Goal: Task Accomplishment & Management: Complete application form

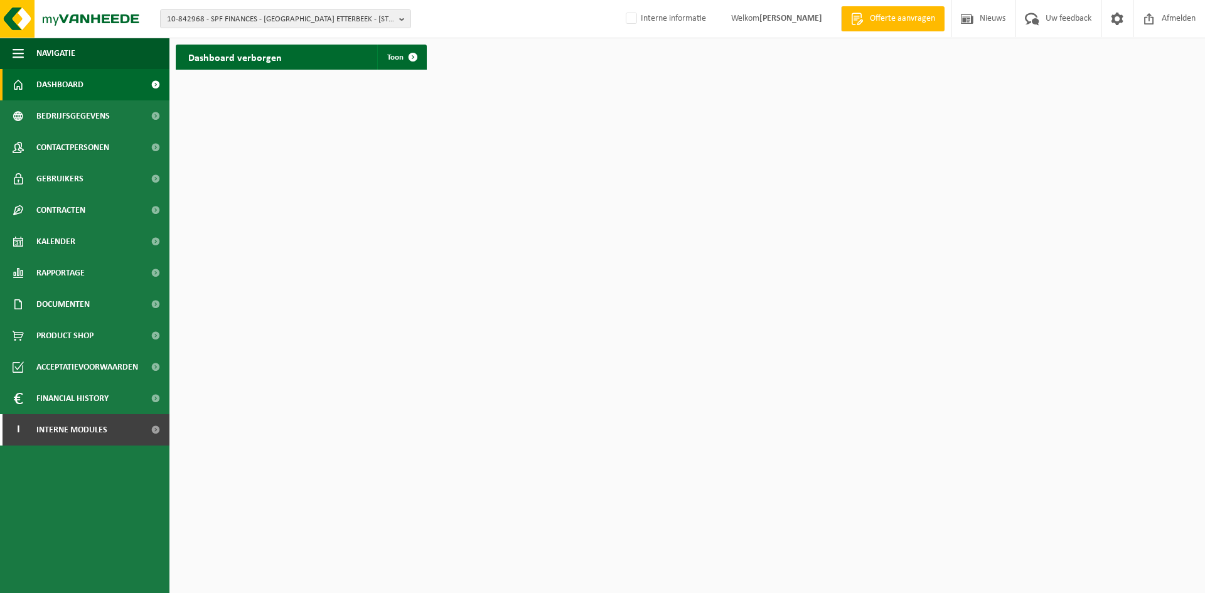
drag, startPoint x: 0, startPoint y: 0, endPoint x: 316, endPoint y: 33, distance: 318.0
click at [319, 25] on span "10-842968 - SPF FINANCES - [GEOGRAPHIC_DATA] ETTERBEEK - [STREET_ADDRESS]" at bounding box center [280, 19] width 227 height 19
paste input "10-842968"
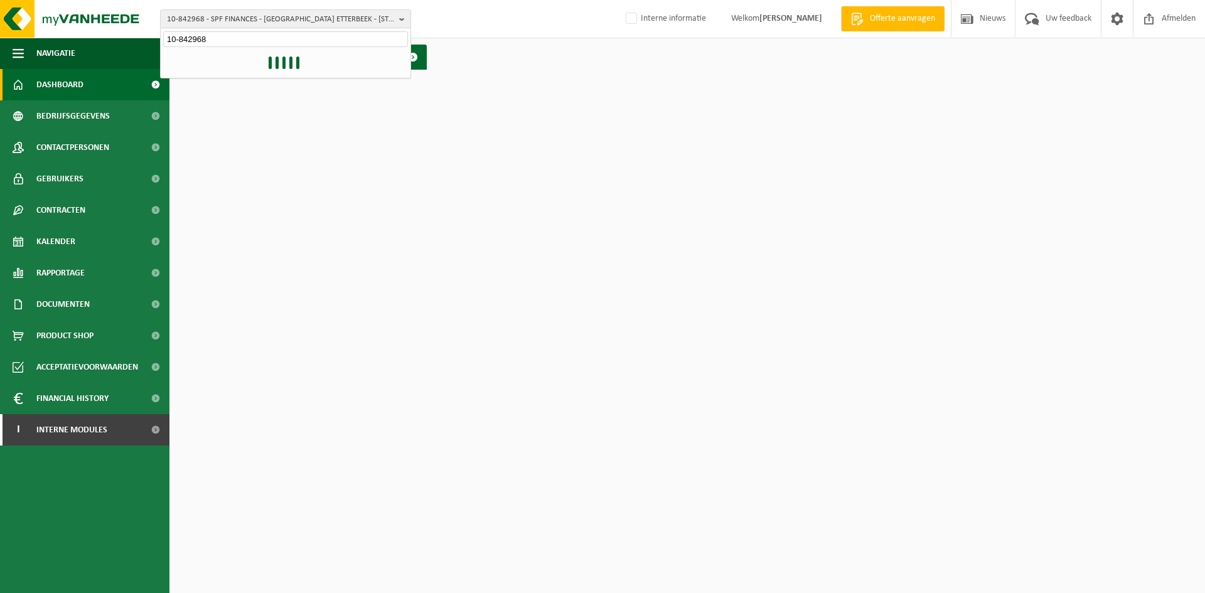
type input "10-842968"
click at [252, 66] on li "10-842968 - SPF FINANCES - FEDOREST ETTERBEEK - 1040 ETTERBEEK, RUE DU COMMERCE…" at bounding box center [285, 58] width 245 height 16
click at [264, 58] on li "10-842968 - SPF FINANCES - FEDOREST ETTERBEEK - 1040 ETTERBEEK, RUE DU COMMERCE…" at bounding box center [285, 58] width 245 height 16
click at [189, 66] on li "10-842968 - SPF FINANCES - FEDOREST ETTERBEEK - 1040 ETTERBEEK, RUE DU COMMERCE…" at bounding box center [285, 58] width 245 height 16
click at [220, 31] on input "10-842968" at bounding box center [285, 39] width 245 height 16
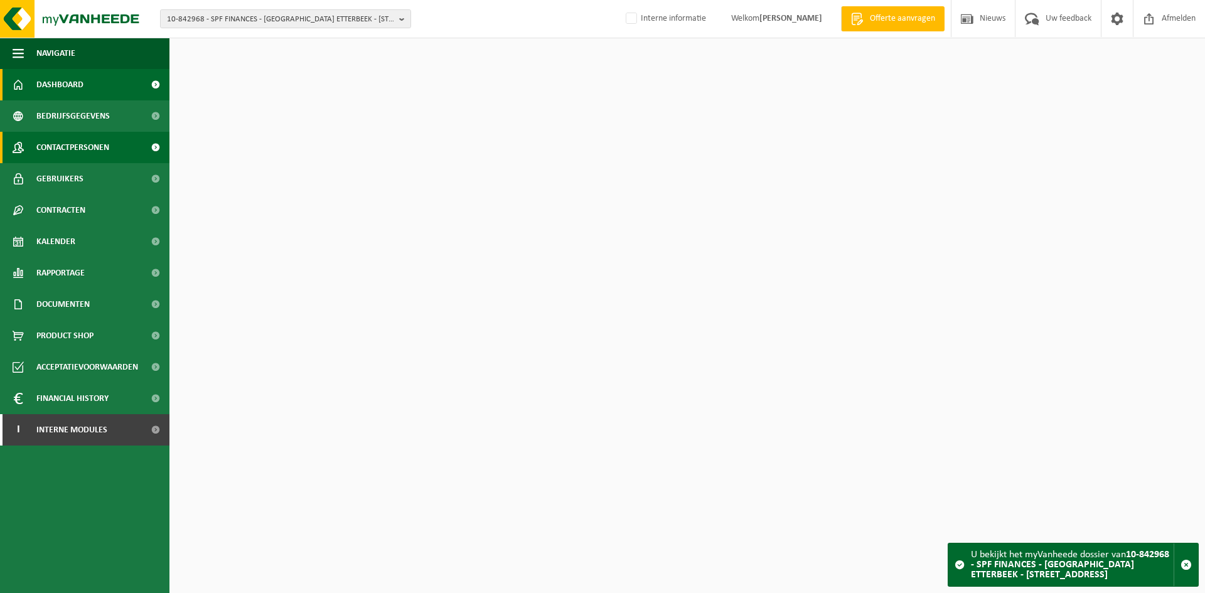
click at [80, 141] on span "Contactpersonen" at bounding box center [72, 147] width 73 height 31
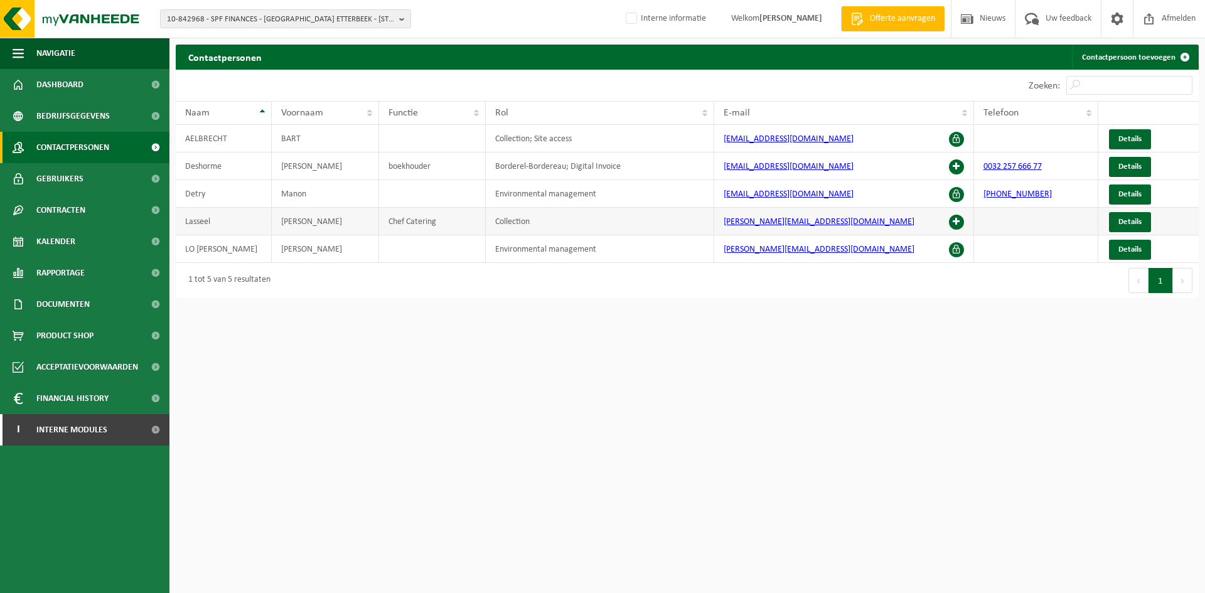
click at [959, 224] on span at bounding box center [956, 222] width 15 height 15
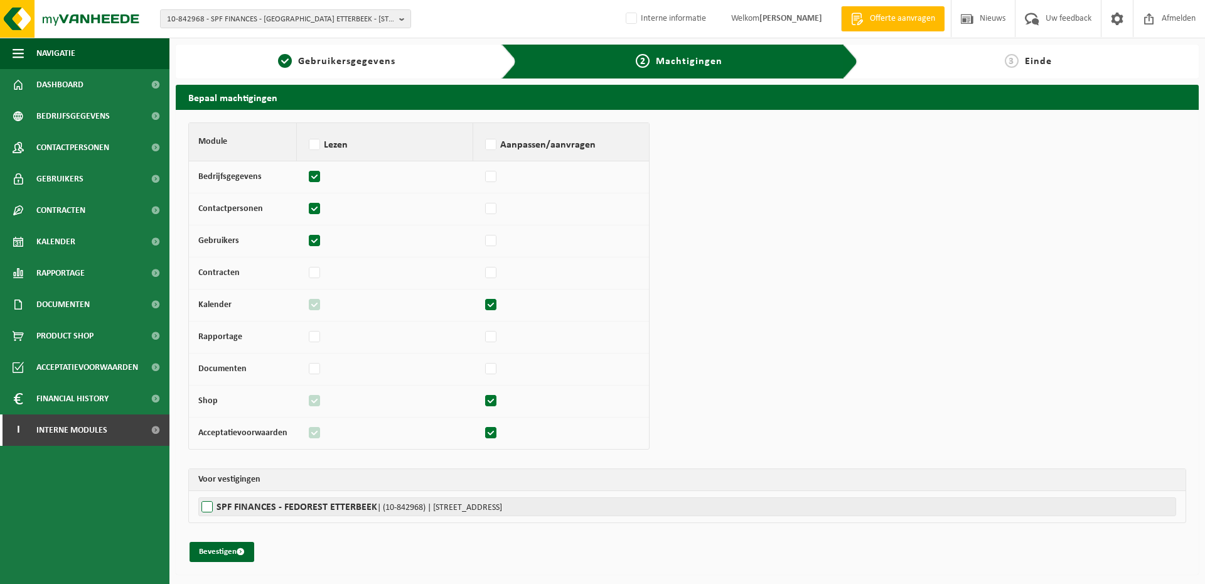
click at [241, 508] on label"] "SPF FINANCES - FEDOREST ETTERBEEK | (10-842968) | RUE DU COMMERCE 112, 1040 ETT…" at bounding box center [687, 506] width 978 height 19
click at [241, 508] on input "SPF FINANCES - FEDOREST ETTERBEEK | (10-842968) | RUE DU COMMERCE 112, 1040 ETT…" at bounding box center [800, 506] width 1205 height 19
checkbox input "true"
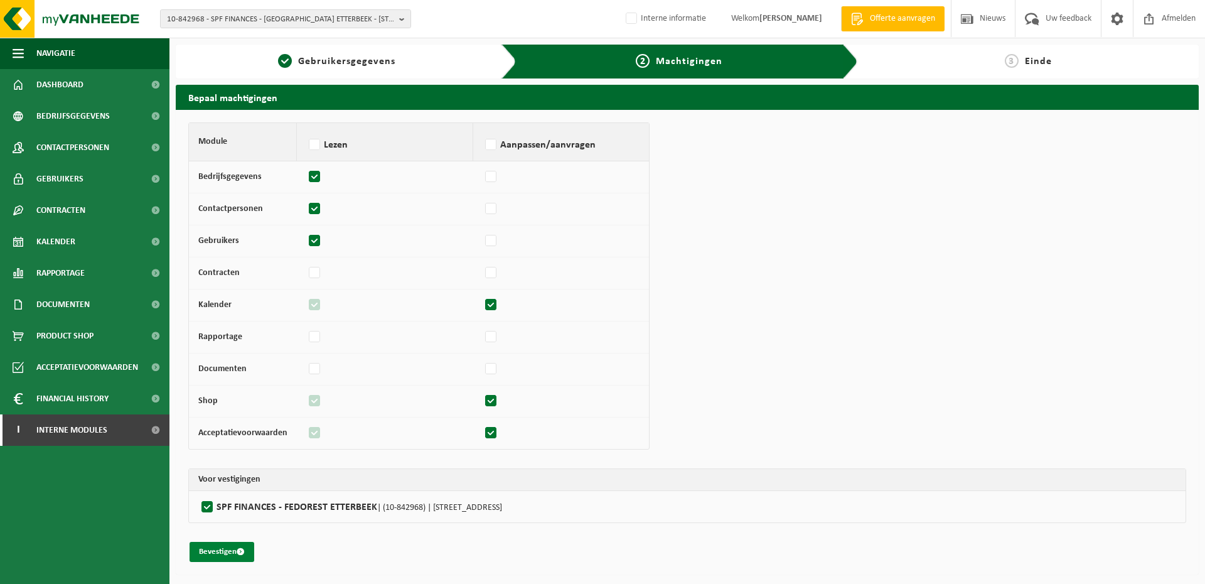
click at [226, 549] on button "Bevestigen" at bounding box center [222, 552] width 65 height 20
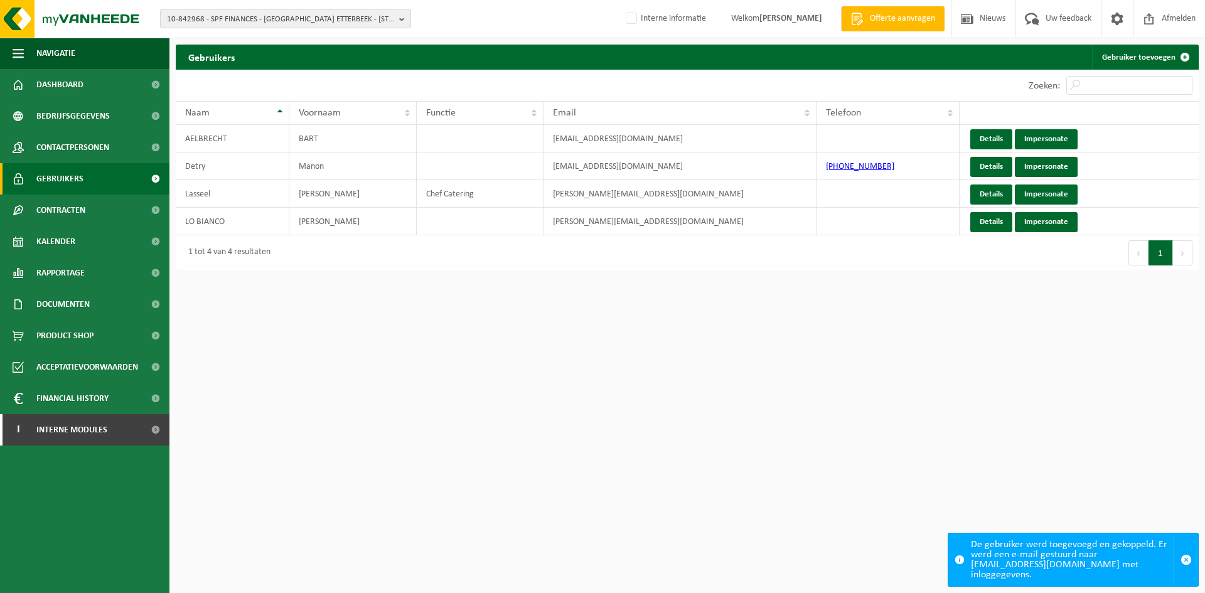
click at [242, 11] on span "10-842968 - SPF FINANCES - [GEOGRAPHIC_DATA] ETTERBEEK - [STREET_ADDRESS]" at bounding box center [280, 19] width 227 height 19
paste input "10-735389"
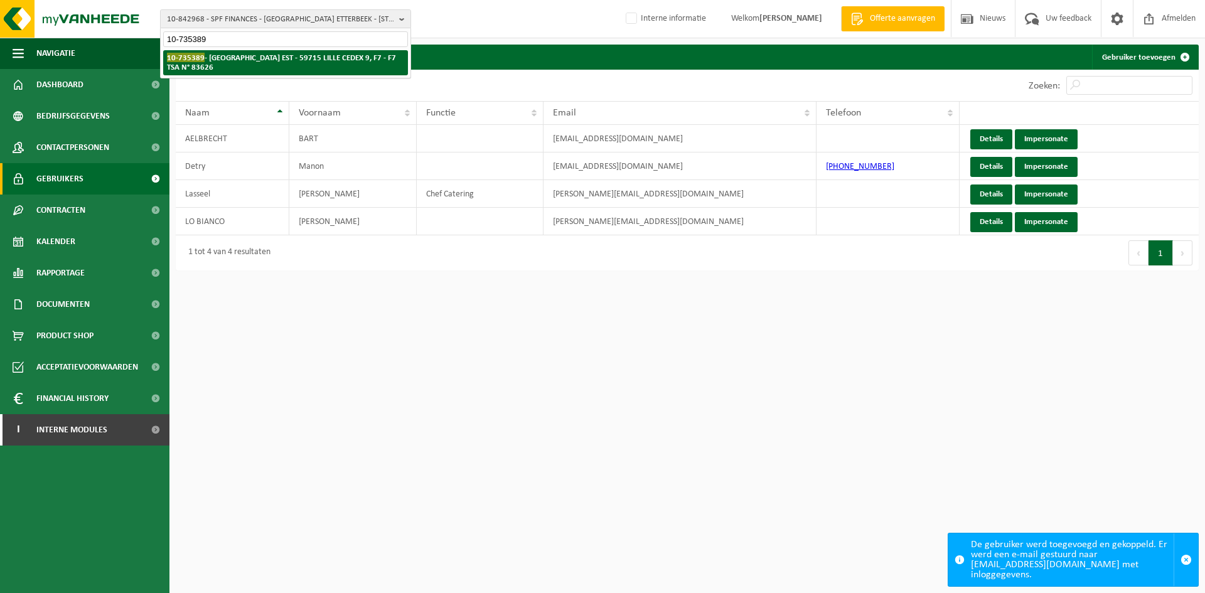
type input "10-735389"
click at [208, 65] on li "10-735389 - [GEOGRAPHIC_DATA] EST - 59715 LILLE CEDEX 9, F7 - F7 TSA N° 83626" at bounding box center [285, 62] width 245 height 25
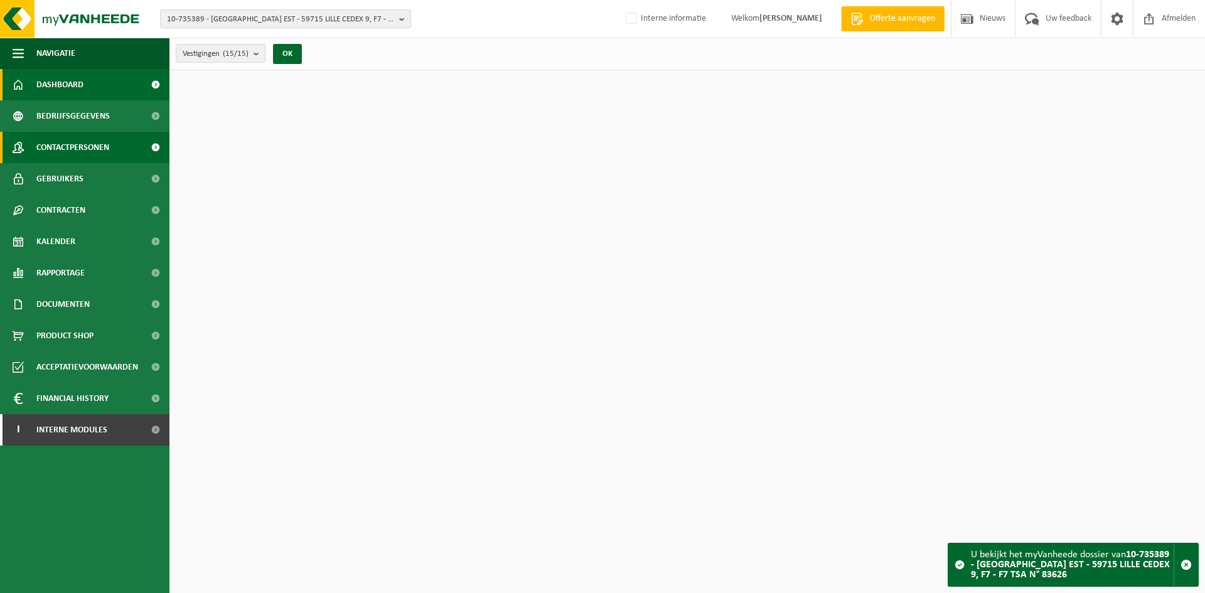
click at [77, 145] on span "Contactpersonen" at bounding box center [72, 147] width 73 height 31
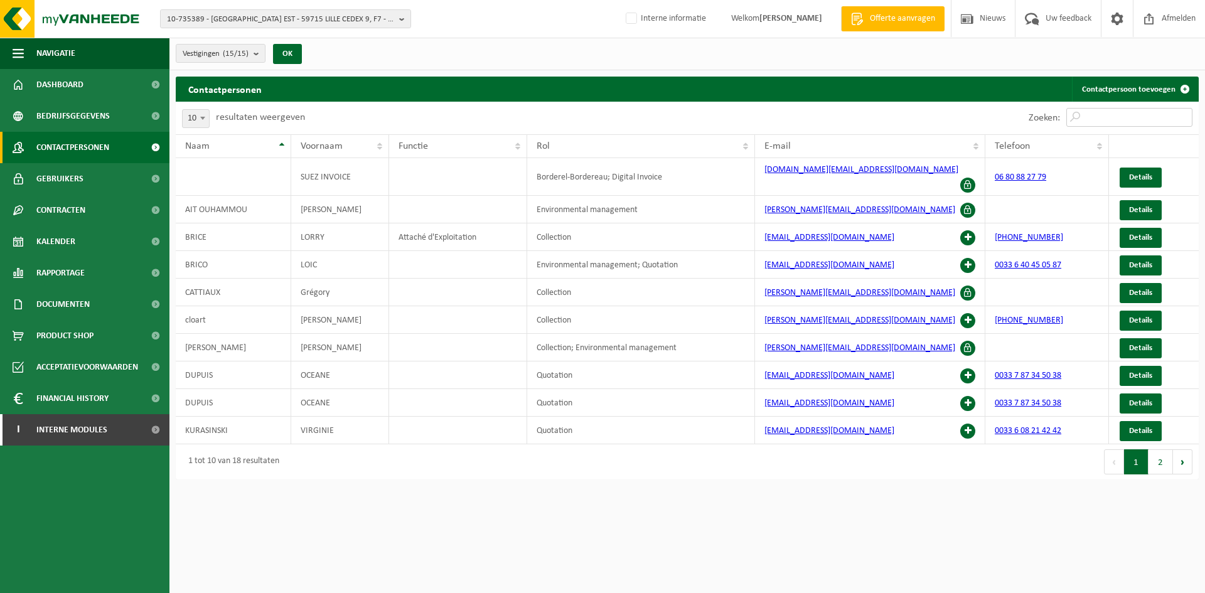
click at [1131, 112] on input "Zoeken:" at bounding box center [1129, 117] width 126 height 19
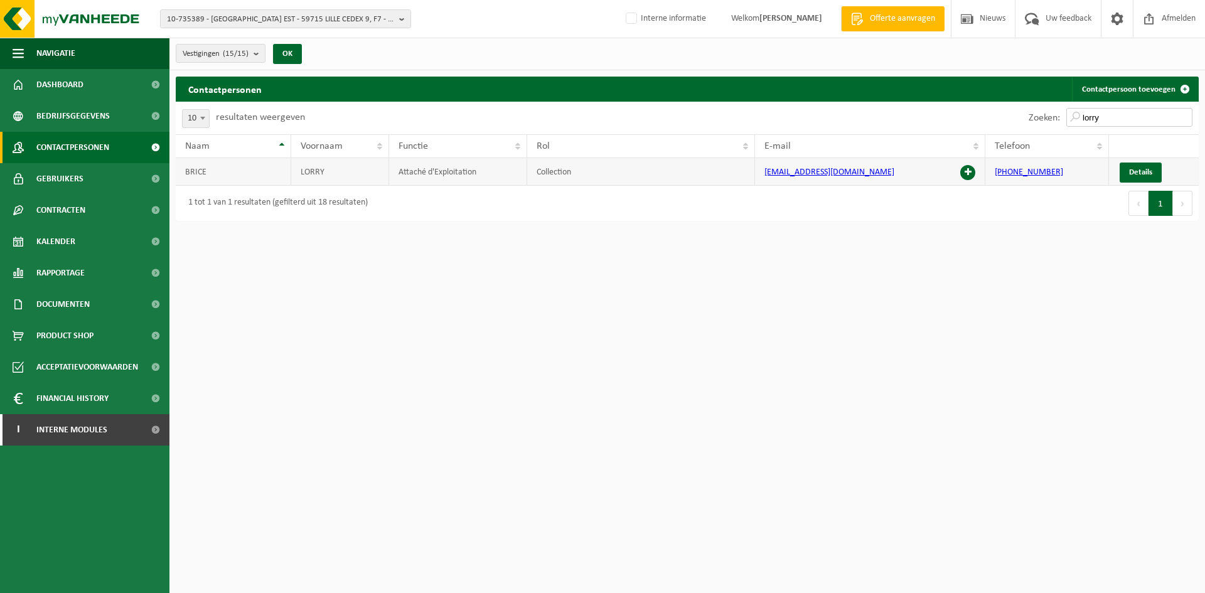
type input "lorry"
click at [971, 173] on span at bounding box center [967, 172] width 15 height 15
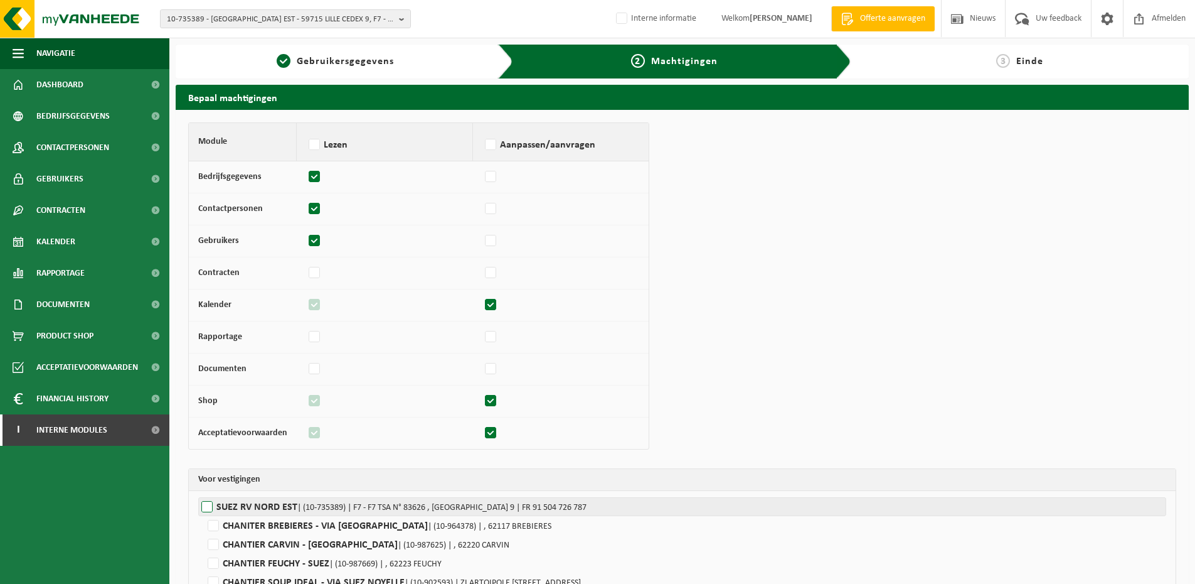
click at [274, 510] on label"] "SUEZ RV NORD EST | (10-735389) | F7 - F7 TSA N° 83626 , 59715 LILLE CEDEX 9 | F…" at bounding box center [682, 506] width 968 height 19
click at [274, 510] on input "SUEZ RV NORD EST | (10-735389) | F7 - F7 TSA N° 83626 , 59715 LILLE CEDEX 9 | F…" at bounding box center [795, 506] width 1195 height 19
checkbox input "true"
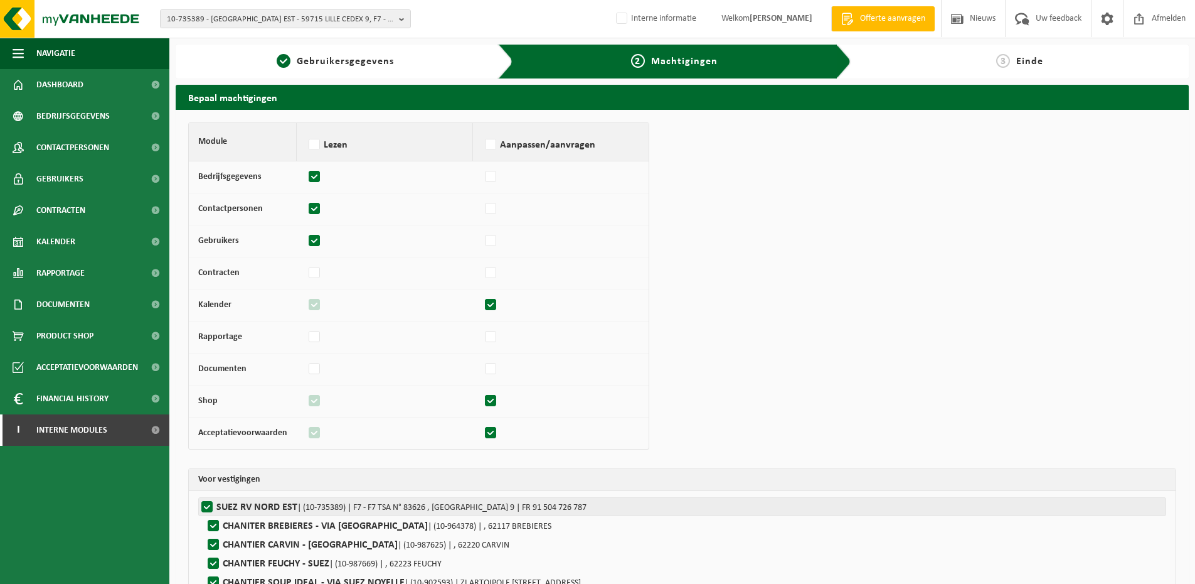
checkbox input "true"
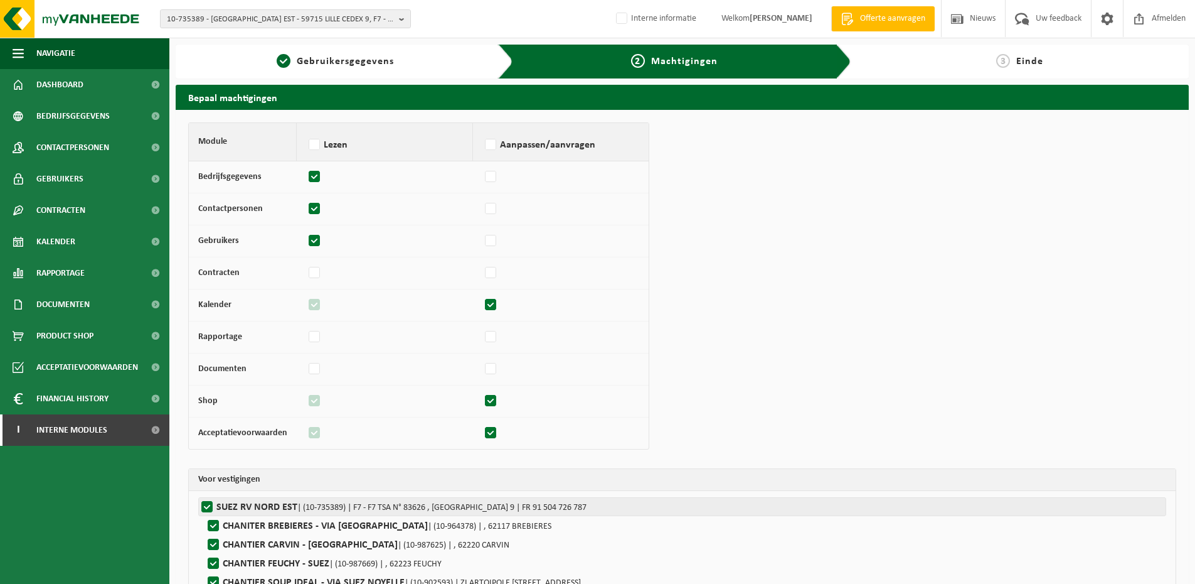
checkbox input "true"
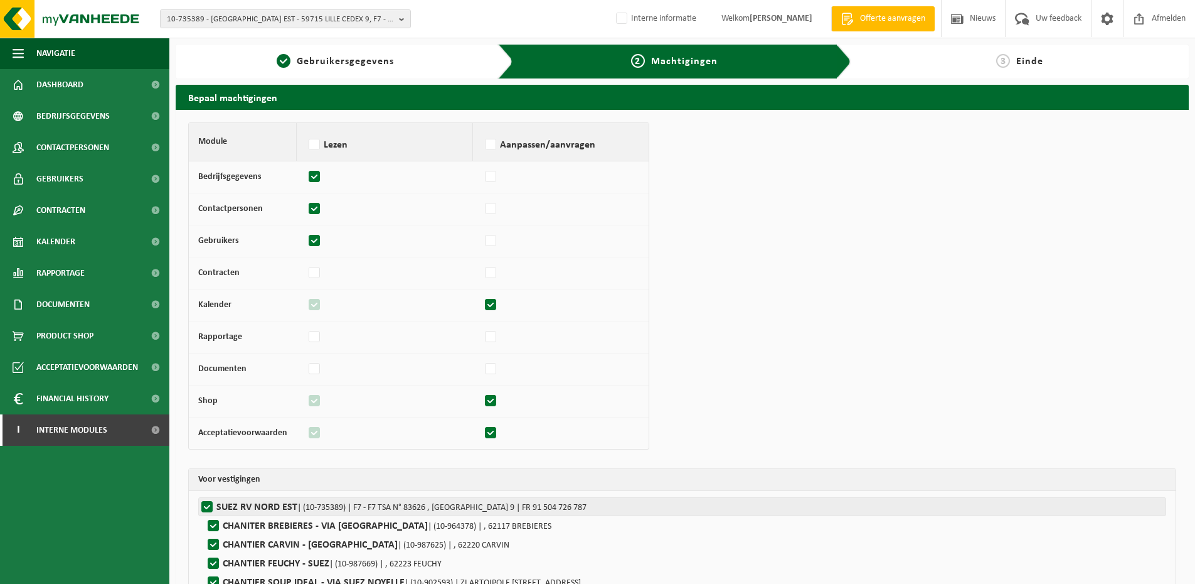
checkbox input "true"
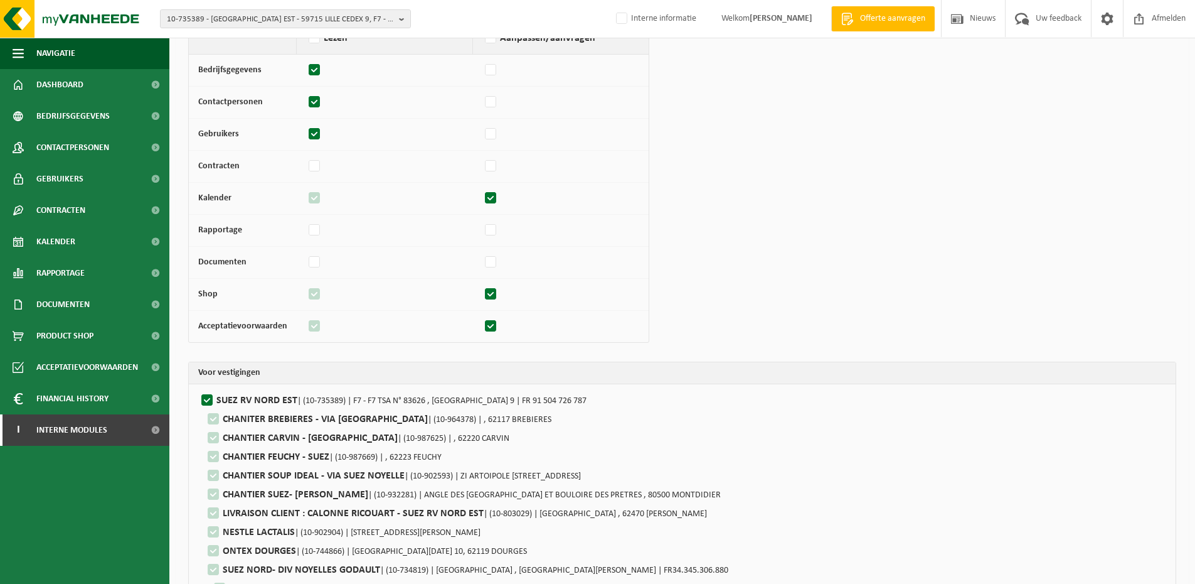
scroll to position [260, 0]
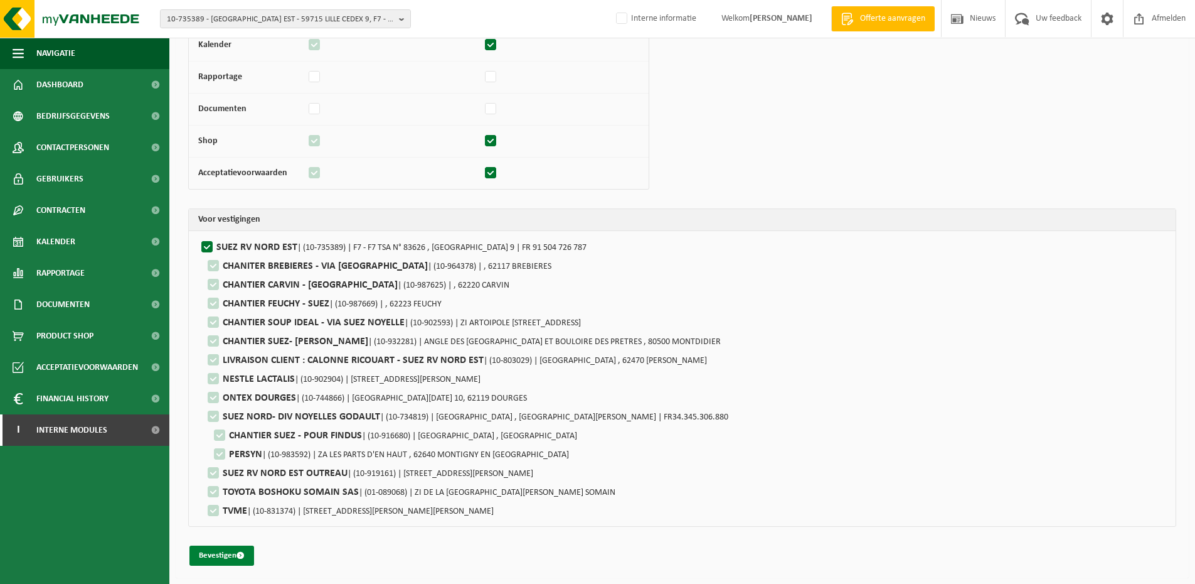
click at [226, 551] on button "Bevestigen" at bounding box center [222, 555] width 65 height 20
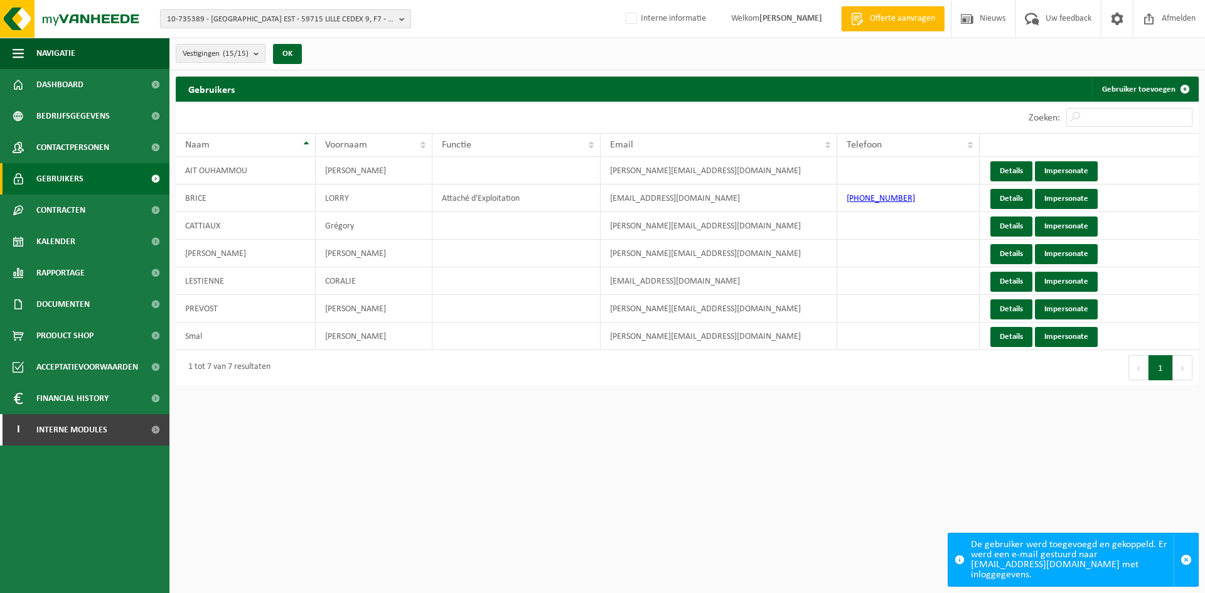
click at [243, 22] on span "10-735389 - [GEOGRAPHIC_DATA] EST - 59715 LILLE CEDEX 9, F7 - F7 TSA N° 83626" at bounding box center [280, 19] width 227 height 19
paste input "10-860375"
type input "10-860375"
click at [226, 64] on li "10-860375 - URBAN CROP SOLUTIONS - 8791 BEVEREN-LEIE, GROTE HEERWEG 69" at bounding box center [285, 62] width 245 height 25
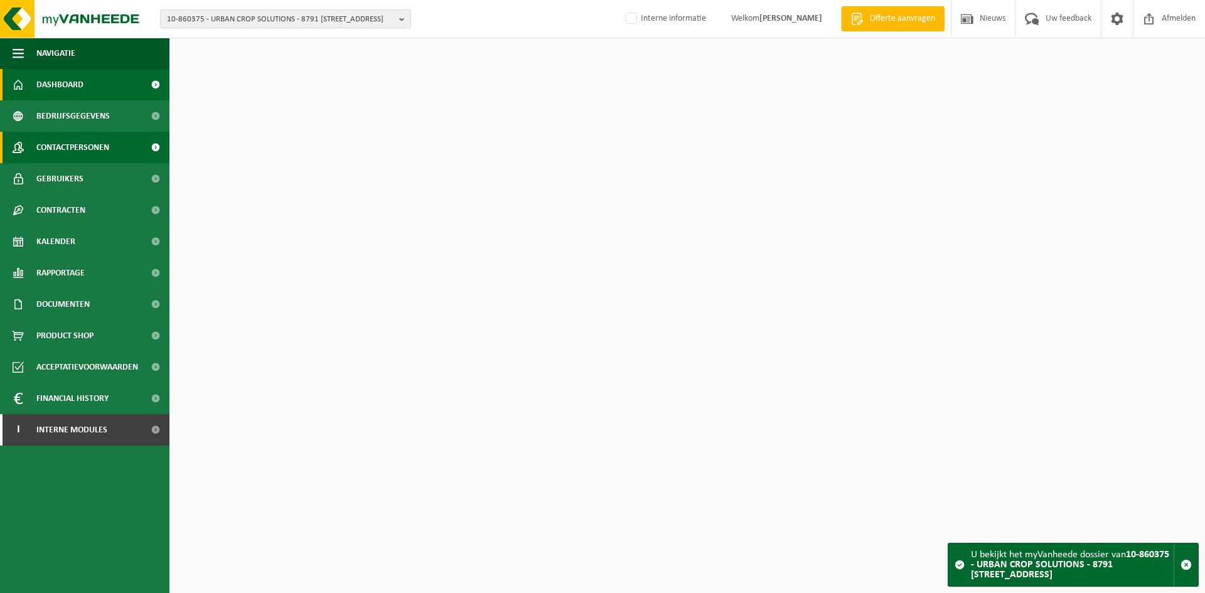
click at [105, 142] on span "Contactpersonen" at bounding box center [72, 147] width 73 height 31
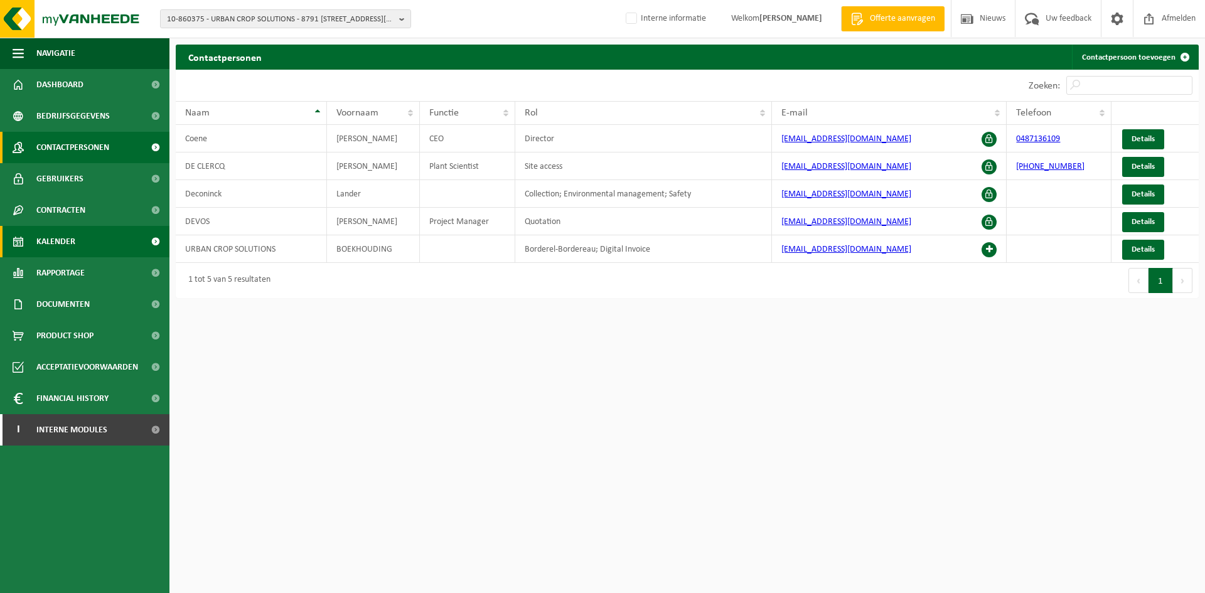
click at [88, 240] on link "Kalender" at bounding box center [84, 241] width 169 height 31
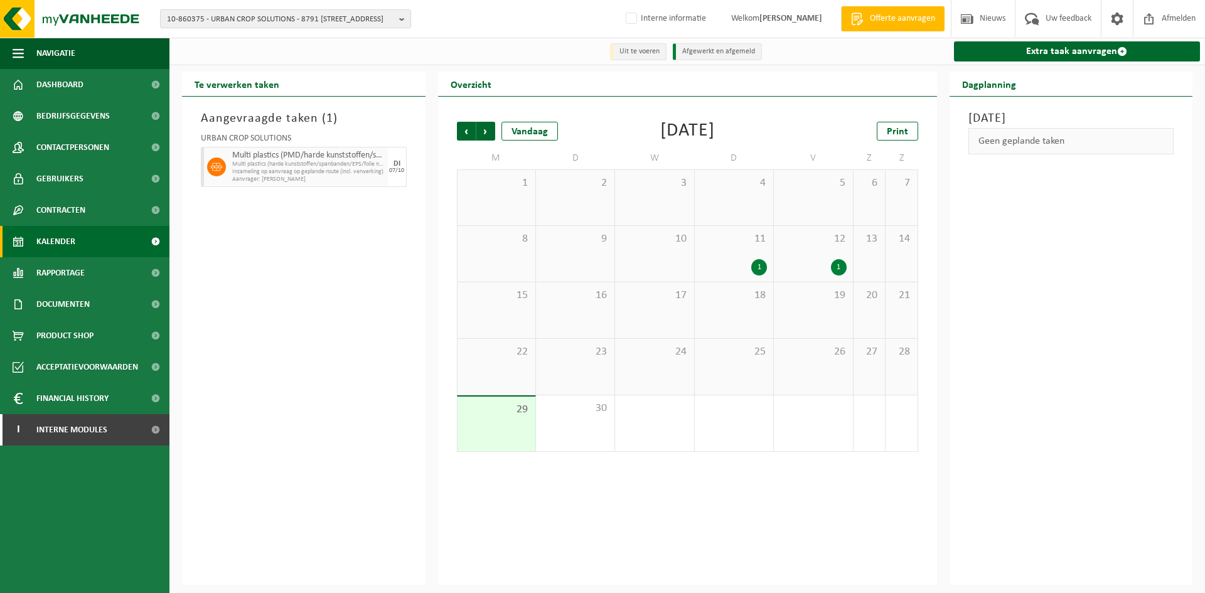
click at [366, 178] on span "Aanvrager: [PERSON_NAME]" at bounding box center [308, 180] width 152 height 8
click at [1100, 44] on link "Extra taak aanvragen" at bounding box center [1077, 51] width 247 height 20
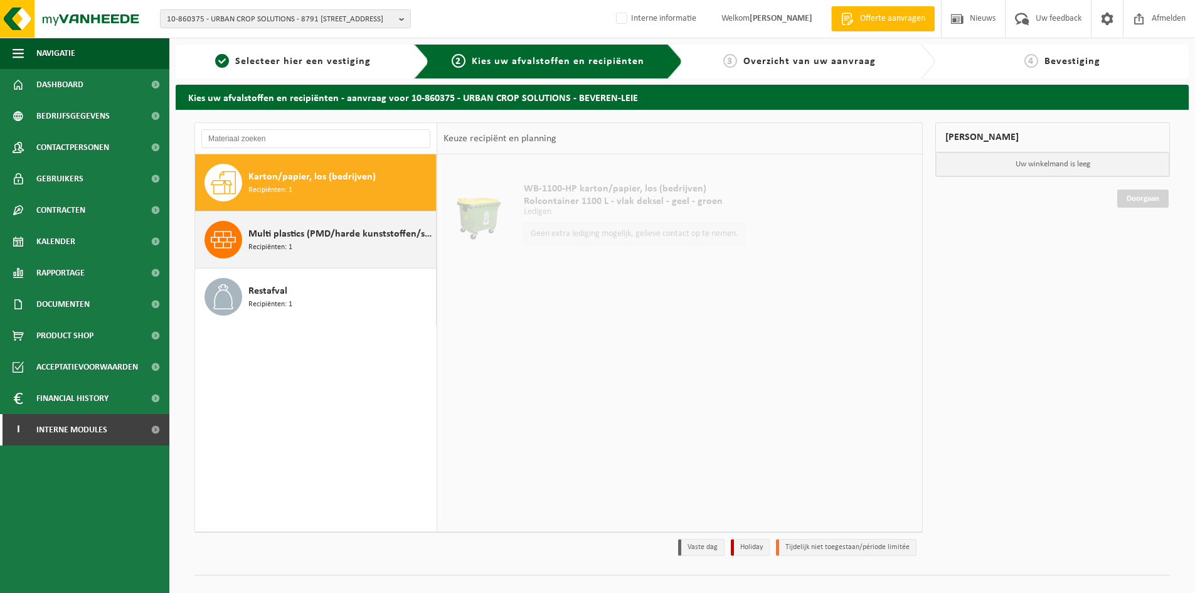
click at [265, 240] on span "Multi plastics (PMD/harde kunststoffen/spanbanden/EPS/folie naturel/folie gemen…" at bounding box center [341, 234] width 184 height 15
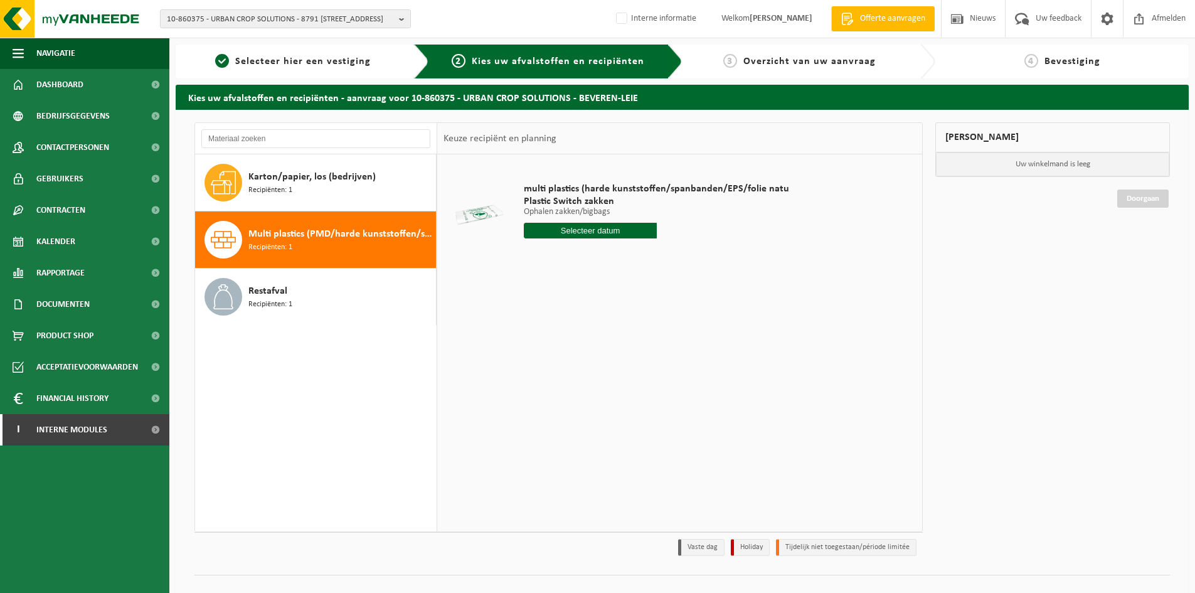
click at [612, 227] on input "text" at bounding box center [590, 231] width 133 height 16
click at [561, 325] on div "7" at bounding box center [558, 322] width 22 height 20
type input "Van 2025-10-07"
click at [613, 249] on input "1" at bounding box center [590, 253] width 133 height 16
click at [647, 253] on input "2" at bounding box center [590, 253] width 133 height 16
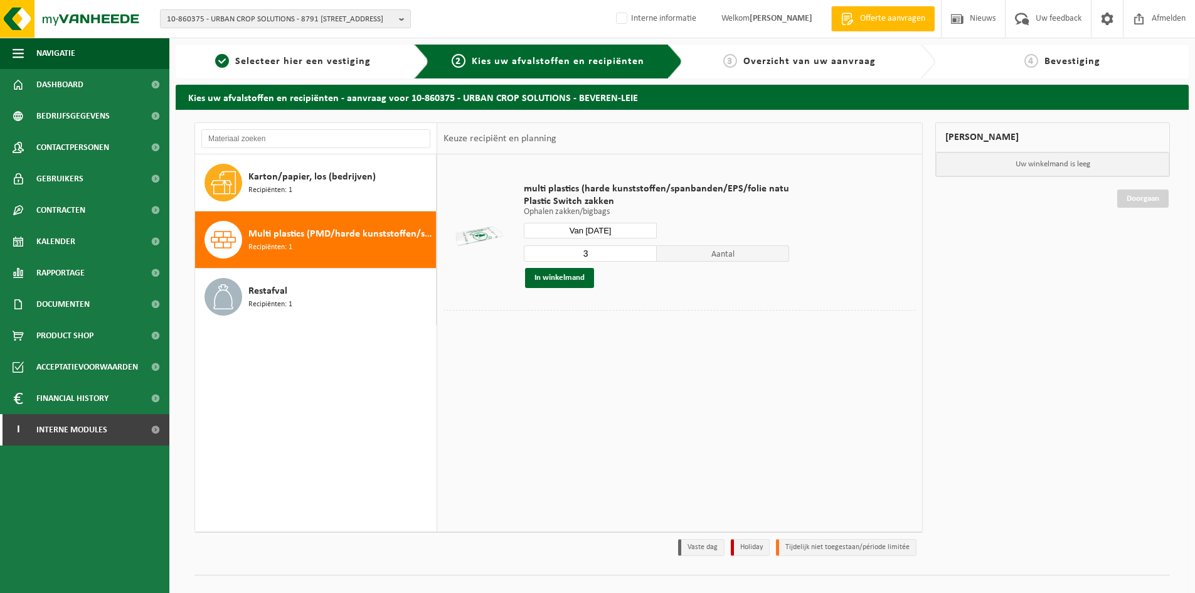
click at [647, 253] on input "3" at bounding box center [590, 253] width 133 height 16
type input "4"
click at [647, 253] on input "4" at bounding box center [590, 253] width 133 height 16
drag, startPoint x: 620, startPoint y: 250, endPoint x: 419, endPoint y: 240, distance: 201.1
click at [419, 240] on div "Karton/papier, los (bedrijven) Recipiënten: 1 Multi plastics (PMD/harde kunstst…" at bounding box center [559, 327] width 729 height 410
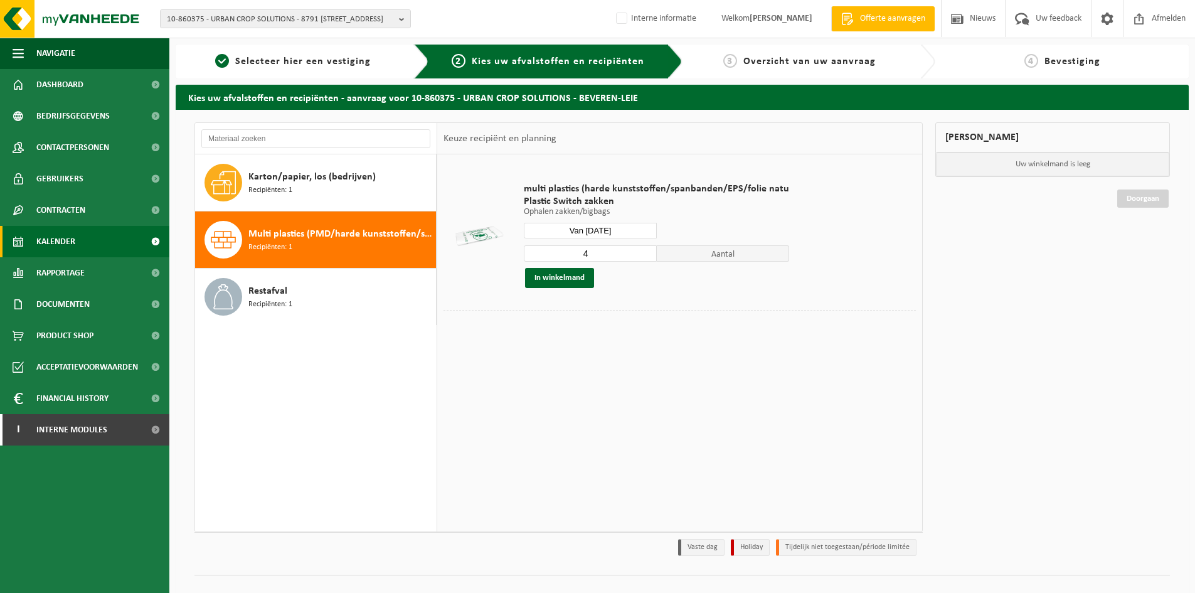
click at [56, 233] on span "Kalender" at bounding box center [55, 241] width 39 height 31
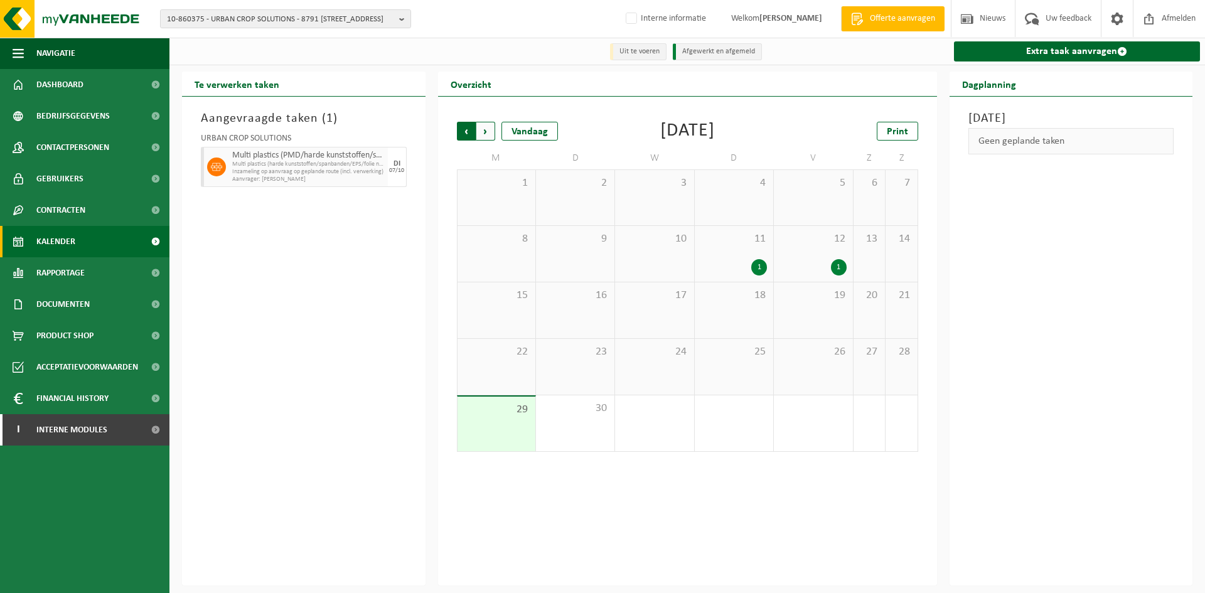
click at [492, 130] on span "Volgende" at bounding box center [485, 131] width 19 height 19
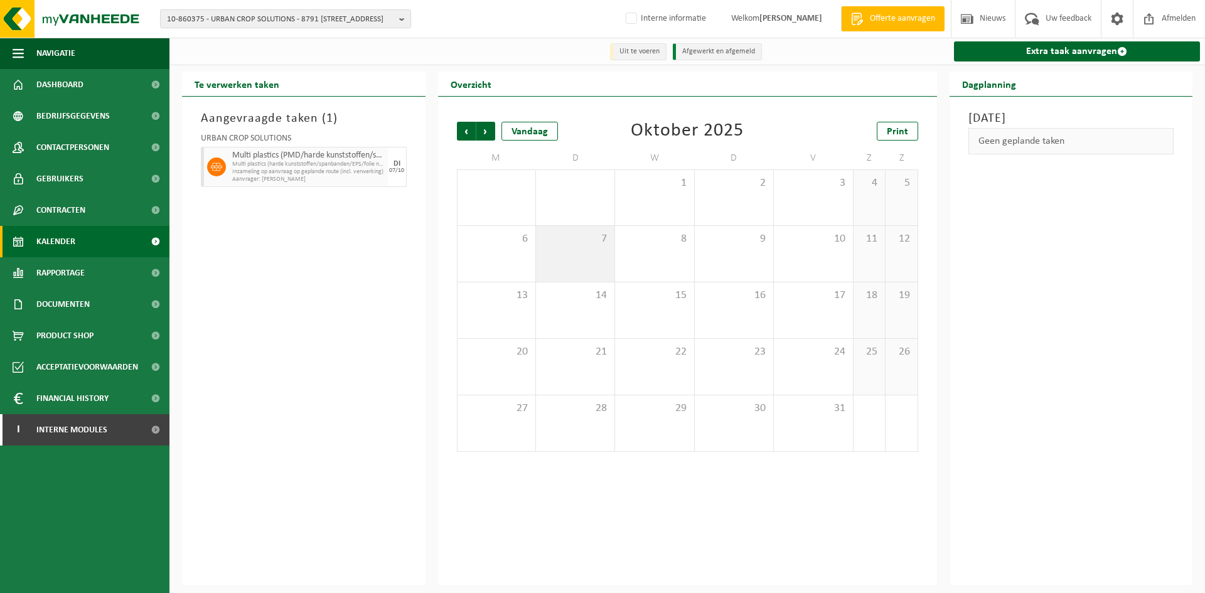
click at [604, 250] on div "7" at bounding box center [575, 254] width 78 height 56
click at [251, 160] on span "Multi plastics (PMD/harde kunststoffen/spanbanden/EPS/folie naturel/folie gemen…" at bounding box center [308, 156] width 152 height 10
click at [263, 333] on div "Aangevraagde taken ( 1 ) URBAN CROP SOLUTIONS Multi plastics (PMD/harde kunstst…" at bounding box center [303, 341] width 243 height 489
click at [208, 11] on span "10-860375 - URBAN CROP SOLUTIONS - 8791 BEVEREN-LEIE, GROTE HEERWEG 69" at bounding box center [280, 19] width 227 height 19
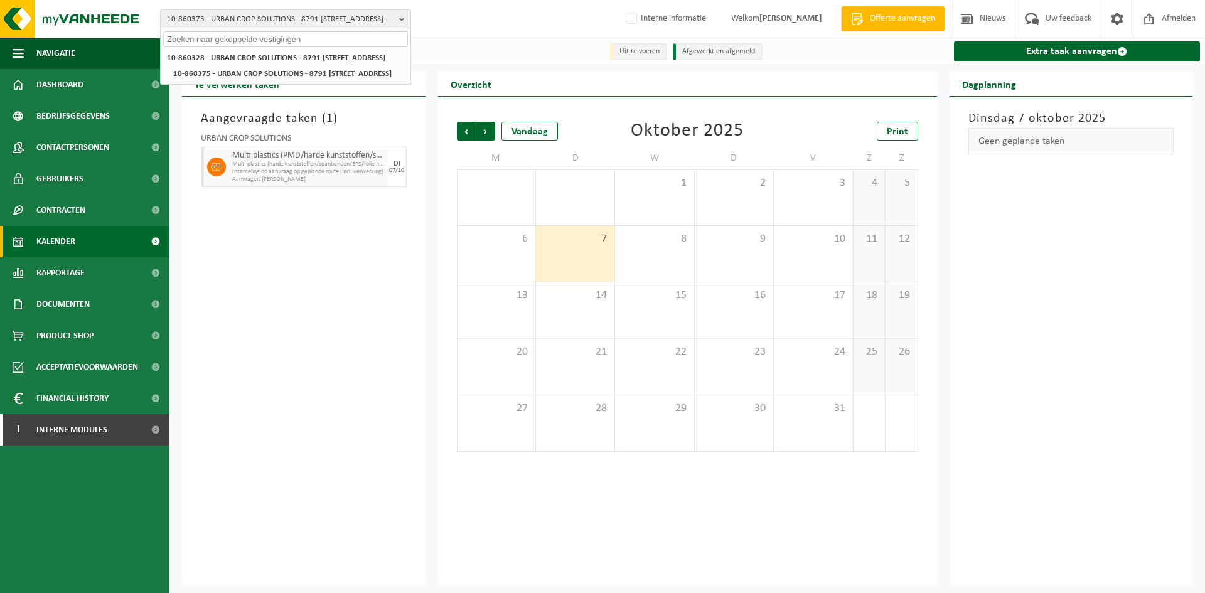
paste input "10-808452"
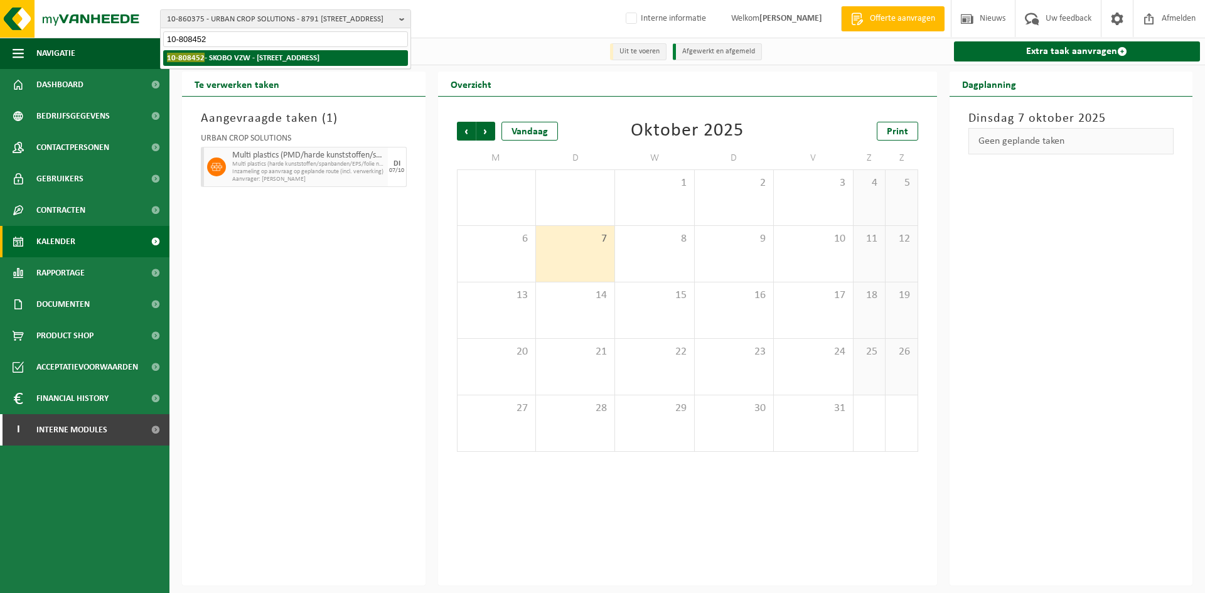
type input "10-808452"
click at [236, 53] on li "10-808452 - SKOBO VZW - 8000 BRUGGE, VAARTDIJKSTRAAT 3" at bounding box center [285, 58] width 245 height 16
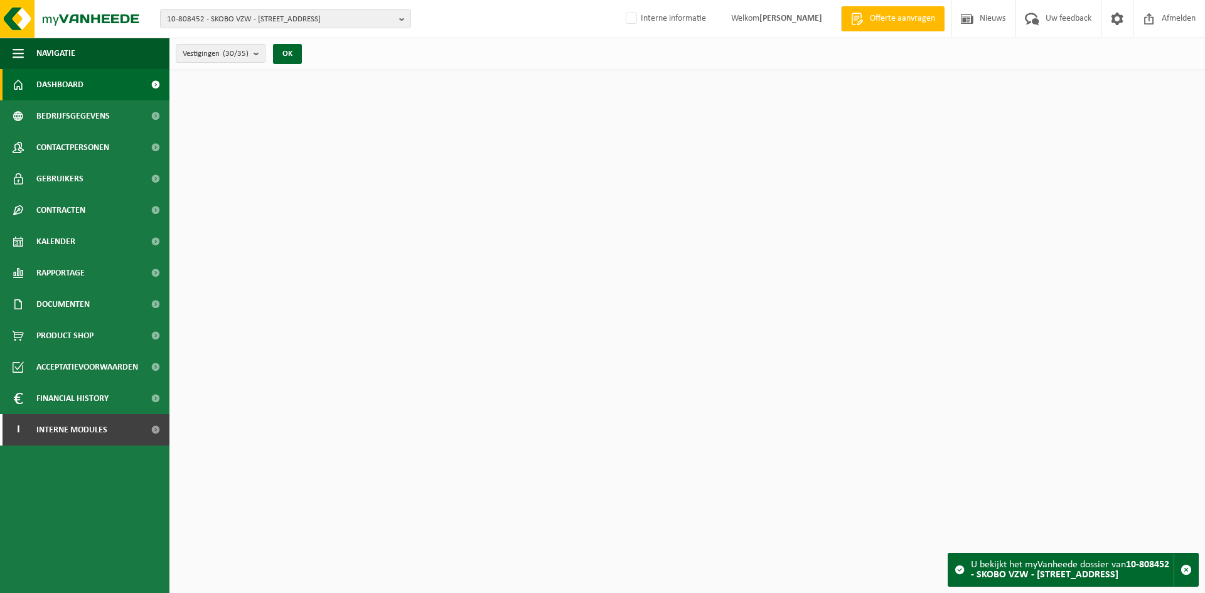
click at [92, 144] on span "Contactpersonen" at bounding box center [72, 147] width 73 height 31
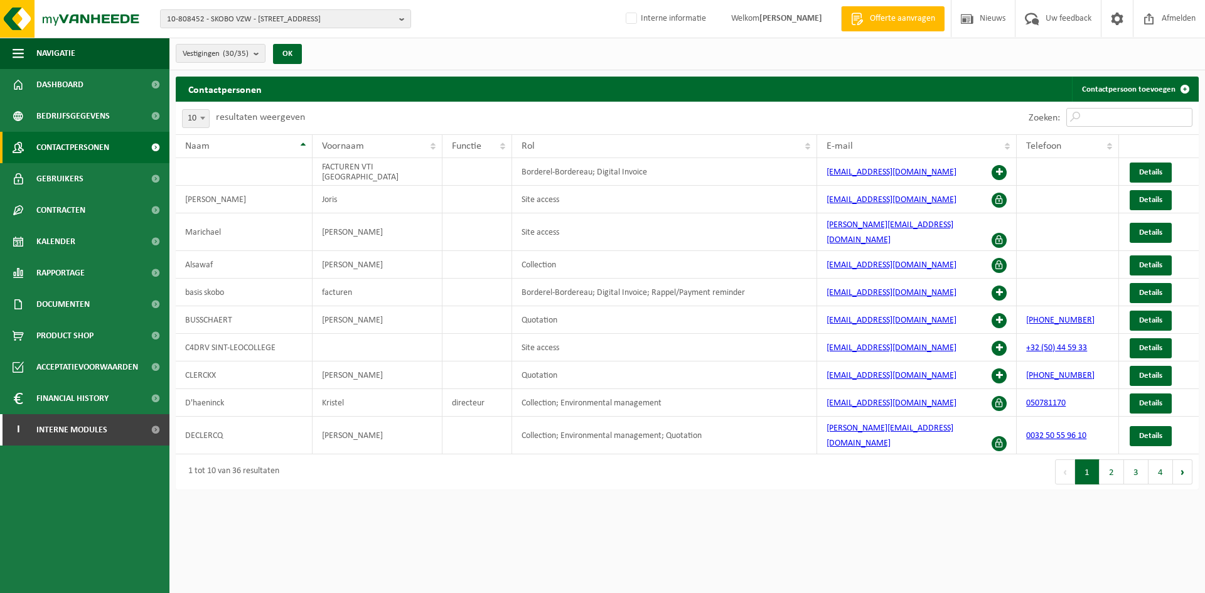
drag, startPoint x: 1096, startPoint y: 119, endPoint x: 1089, endPoint y: 121, distance: 7.3
click at [1096, 119] on input "Zoeken:" at bounding box center [1129, 117] width 126 height 19
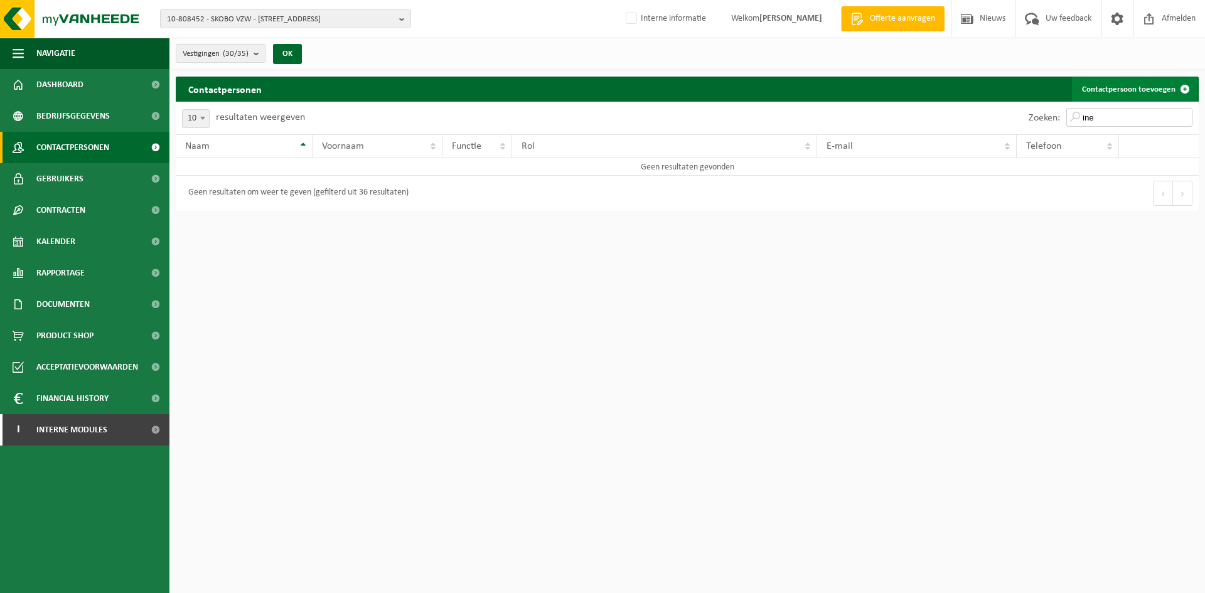
type input "ine"
click at [1140, 87] on link "Contactpersoon toevoegen" at bounding box center [1135, 89] width 126 height 25
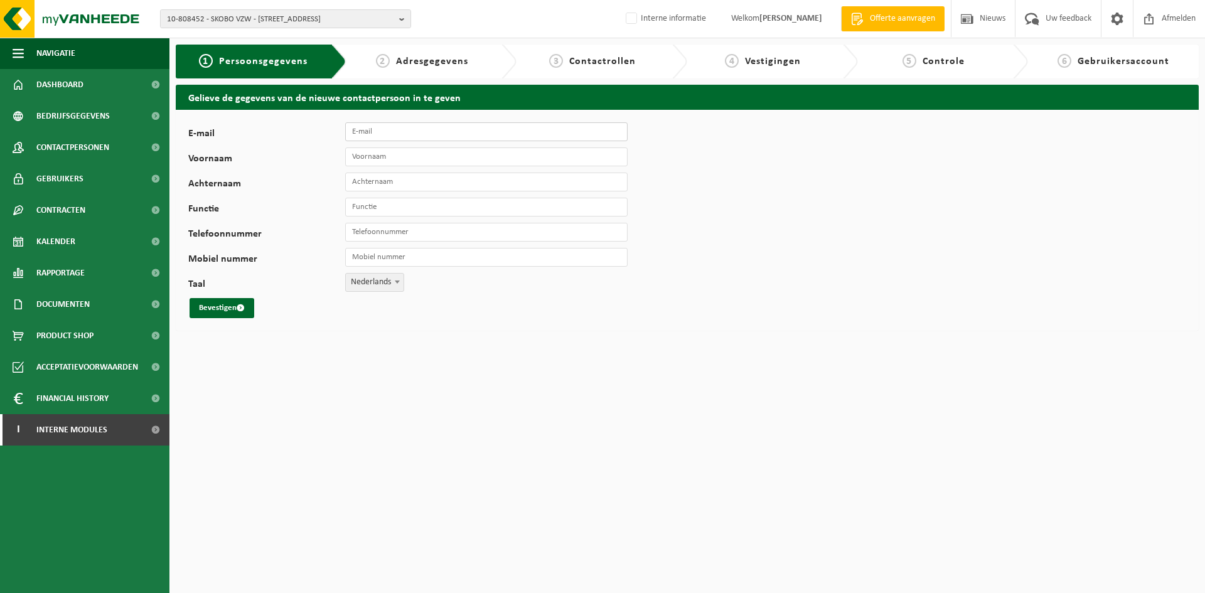
drag, startPoint x: 382, startPoint y: 131, endPoint x: 371, endPoint y: 136, distance: 11.8
click at [382, 131] on input "E-mail" at bounding box center [486, 131] width 282 height 19
click at [420, 125] on input "E-mail" at bounding box center [486, 131] width 282 height 19
paste input "[EMAIL_ADDRESS][DOMAIN_NAME]"
type input "[EMAIL_ADDRESS][DOMAIN_NAME]"
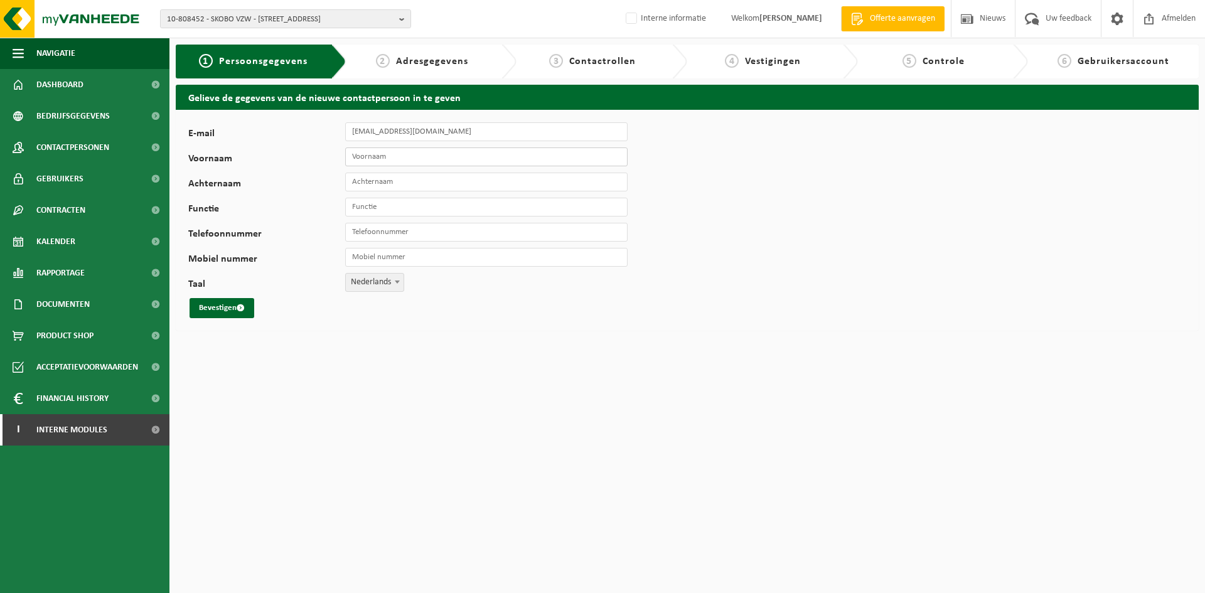
click at [400, 158] on input "Voornaam" at bounding box center [486, 156] width 282 height 19
type input "Ine"
type input "Raedt"
type input "aankoop"
drag, startPoint x: 485, startPoint y: 205, endPoint x: 136, endPoint y: 201, distance: 348.9
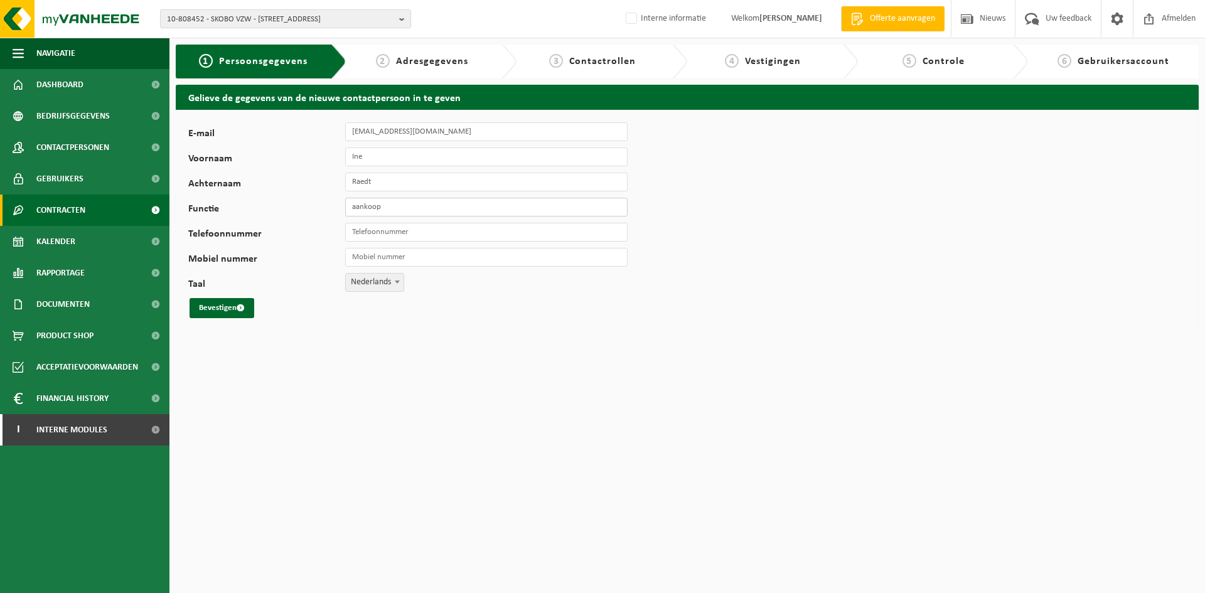
click at [136, 201] on div "Navigatie Offerte aanvragen Nieuws Uw feedback Afmelden Dashboard Bedrijfsgegev…" at bounding box center [602, 168] width 1205 height 337
click at [240, 304] on span "submit" at bounding box center [241, 308] width 8 height 8
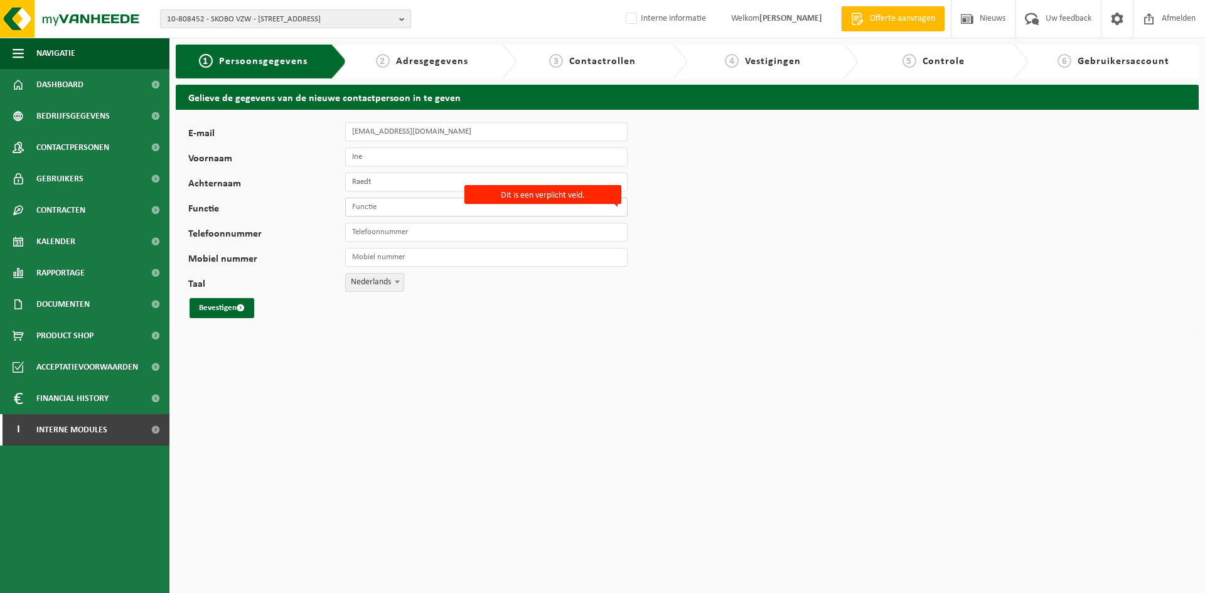
click at [422, 208] on input "Functie" at bounding box center [486, 207] width 282 height 19
click at [202, 307] on button "Bevestigen" at bounding box center [222, 308] width 65 height 20
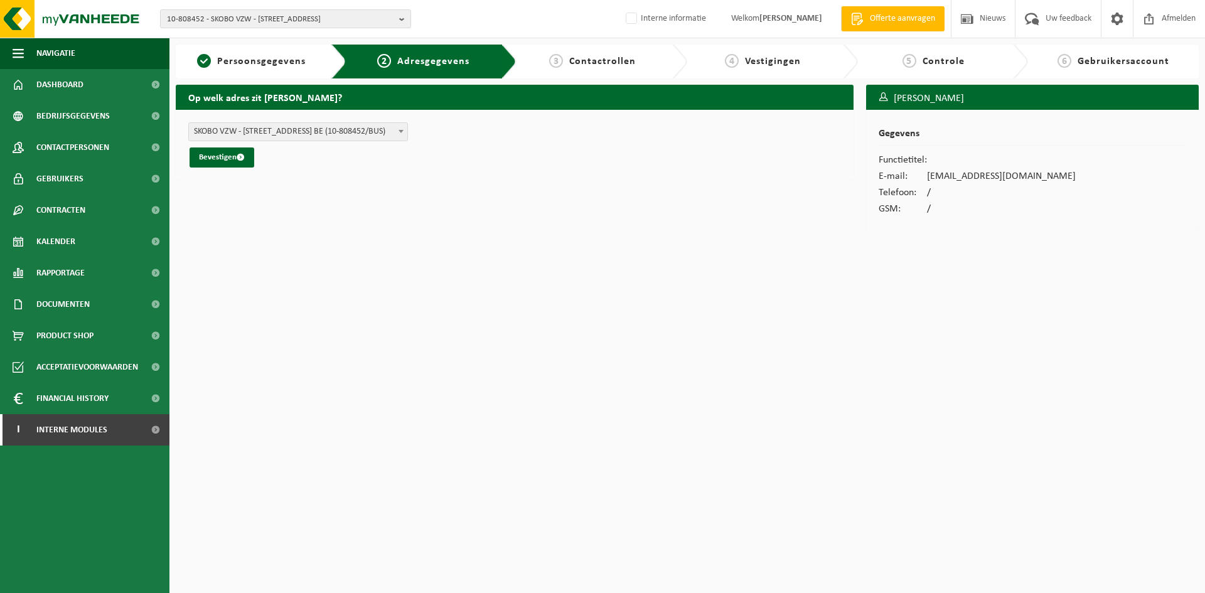
click at [205, 168] on div "SPERMALIE (OVERKOEPELEND) (10-862761/BUS) VTI [GEOGRAPHIC_DATA] ([GEOGRAPHIC_DA…" at bounding box center [515, 145] width 678 height 70
click at [227, 162] on button "Bevestigen" at bounding box center [222, 157] width 65 height 20
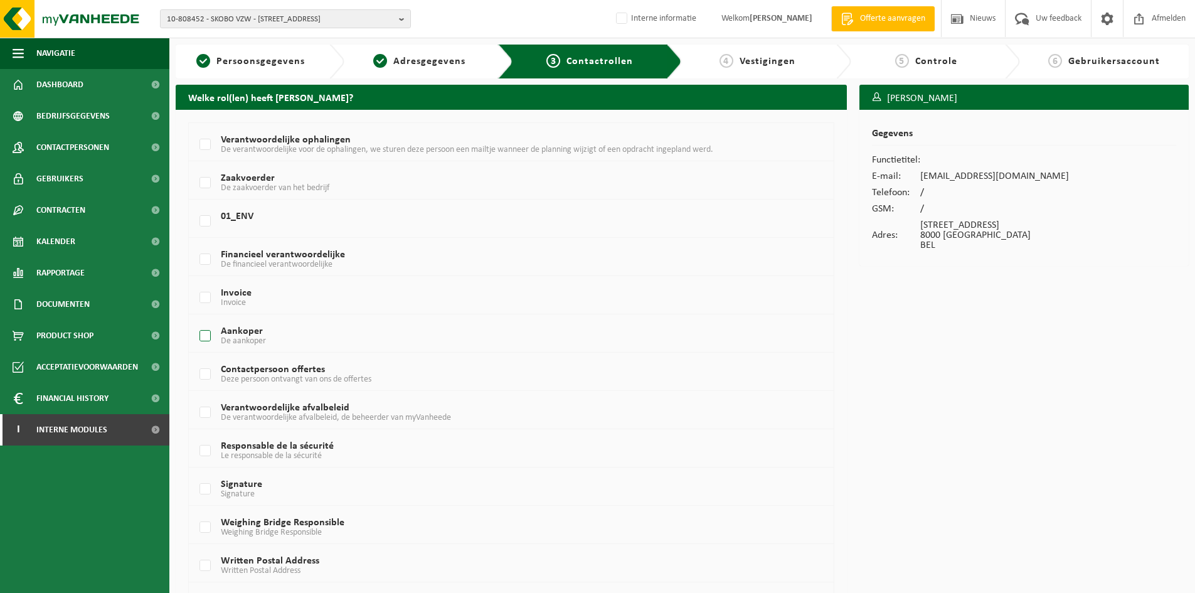
click at [214, 333] on label "Aankoper De aankoper" at bounding box center [484, 336] width 575 height 19
click at [195, 321] on input "Aankoper De aankoper" at bounding box center [195, 320] width 1 height 1
checkbox input "true"
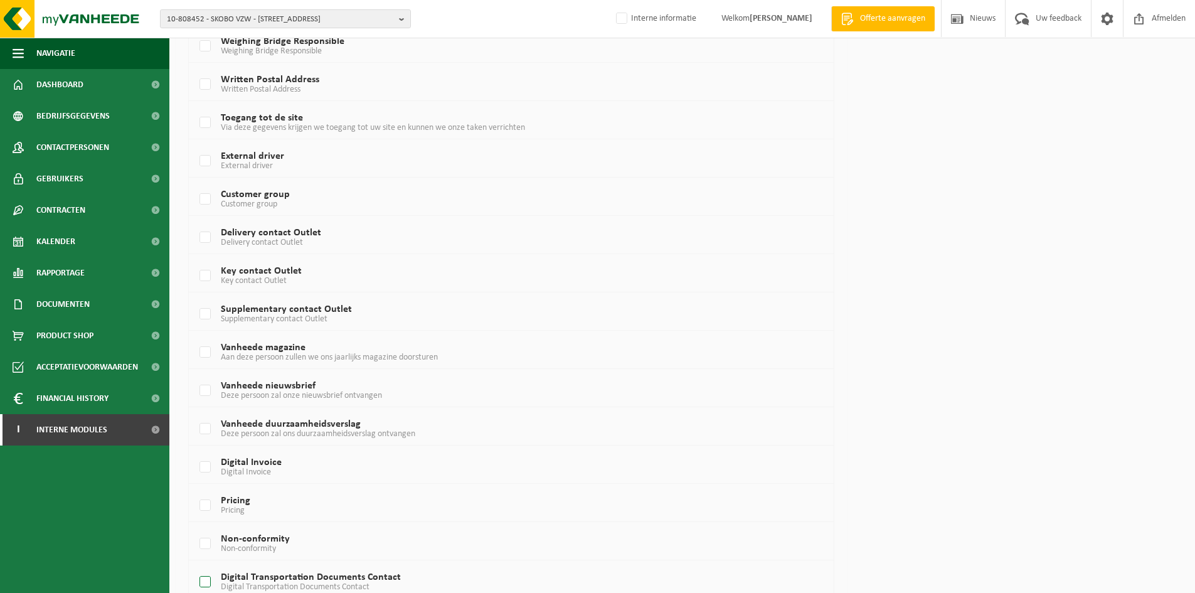
scroll to position [653, 0]
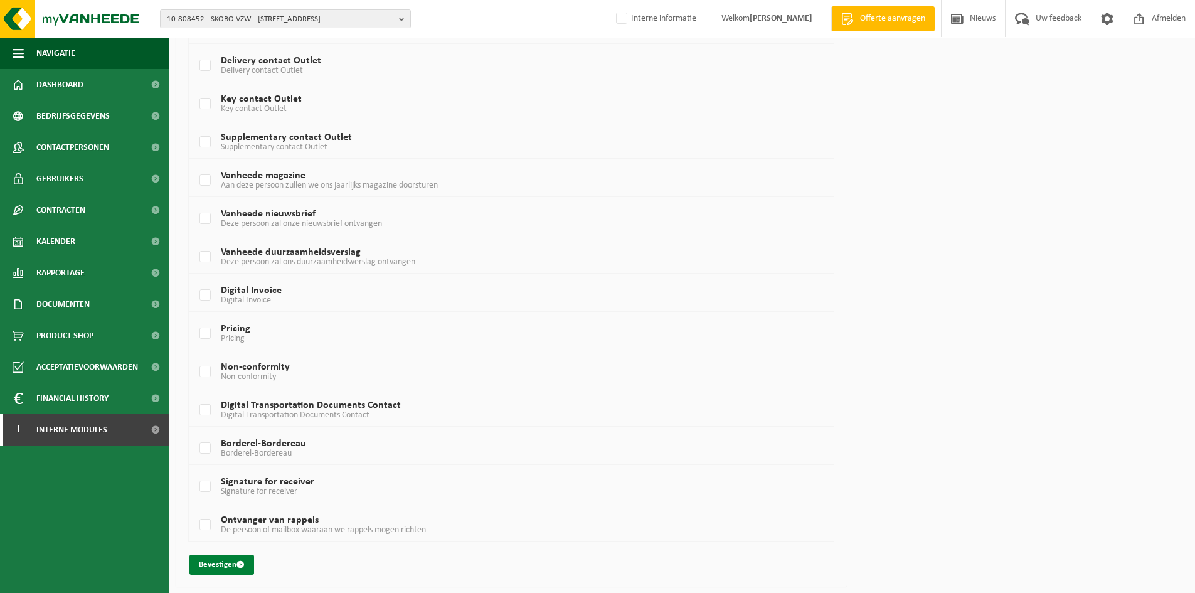
click at [214, 560] on button "Bevestigen" at bounding box center [222, 565] width 65 height 20
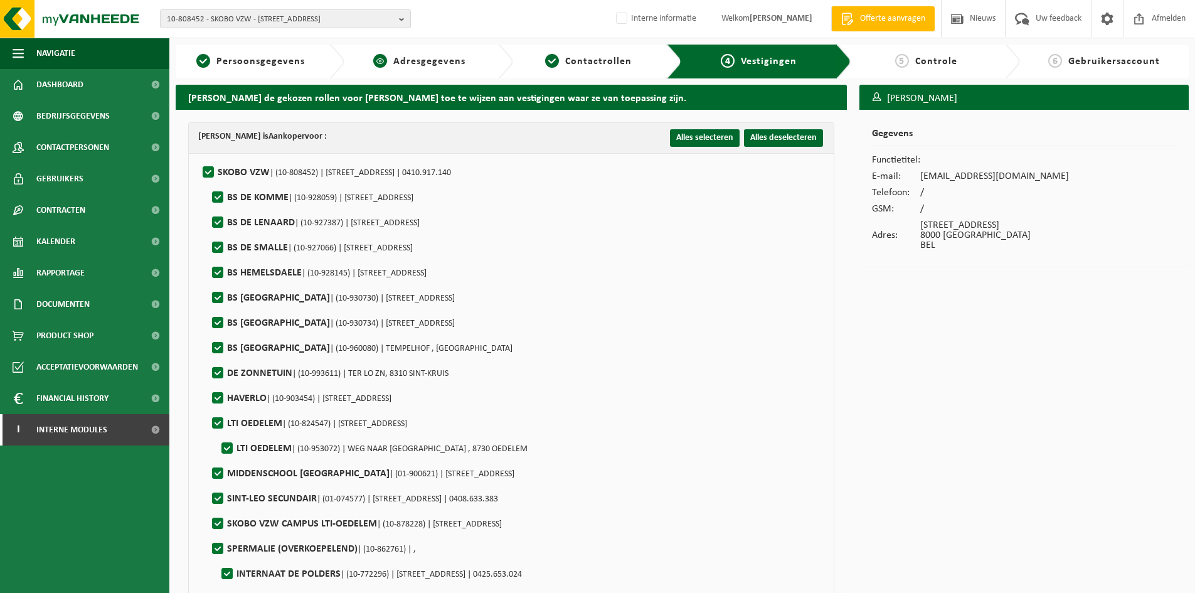
click at [455, 63] on span "Adresgegevens" at bounding box center [429, 61] width 72 height 10
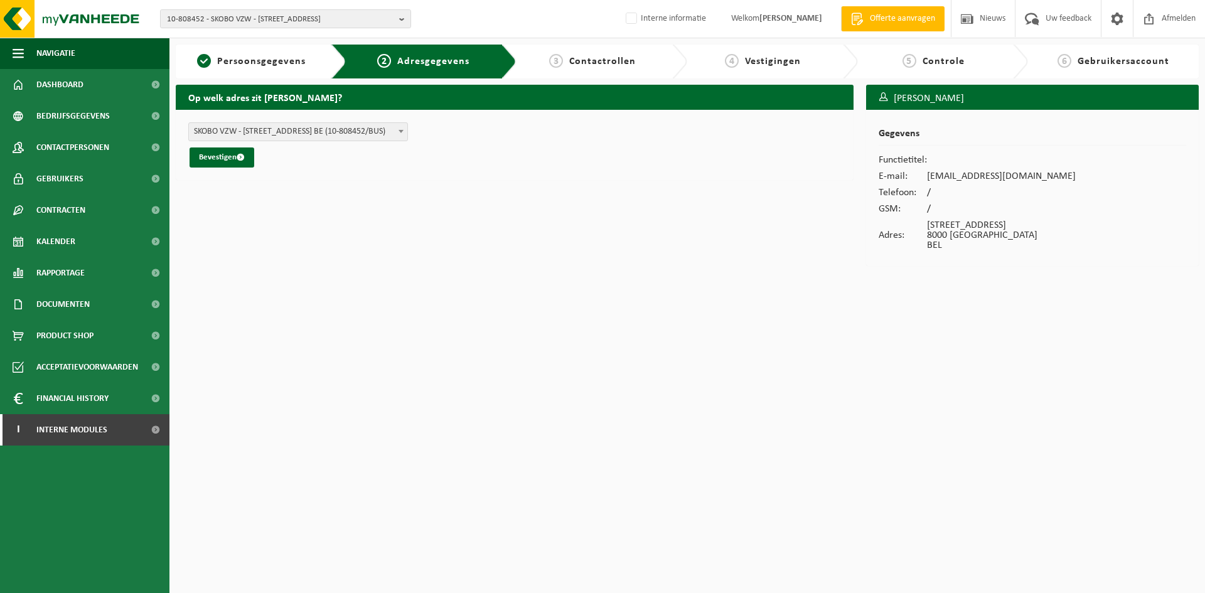
click at [591, 58] on span "Contactrollen" at bounding box center [602, 61] width 67 height 10
click at [584, 65] on span "Contactrollen" at bounding box center [602, 61] width 67 height 10
click at [236, 58] on span "Persoonsgegevens" at bounding box center [261, 61] width 88 height 10
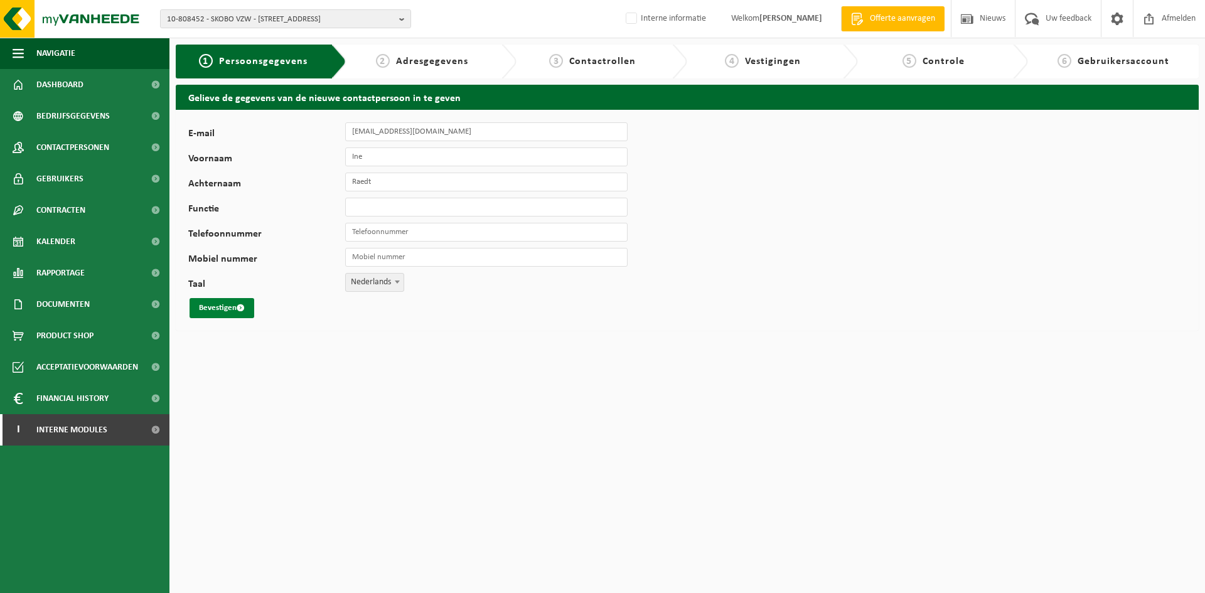
click at [242, 306] on button "Bevestigen" at bounding box center [222, 308] width 65 height 20
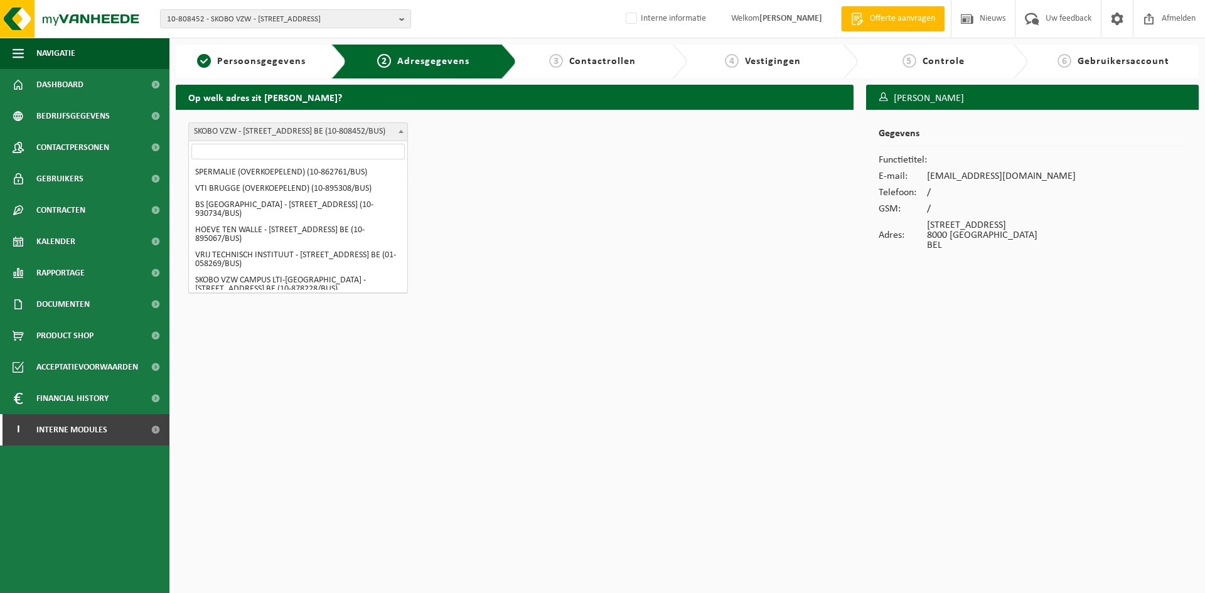
click at [303, 129] on span "SKOBO VZW - [STREET_ADDRESS] BE (10-808452/BUS)" at bounding box center [298, 132] width 218 height 18
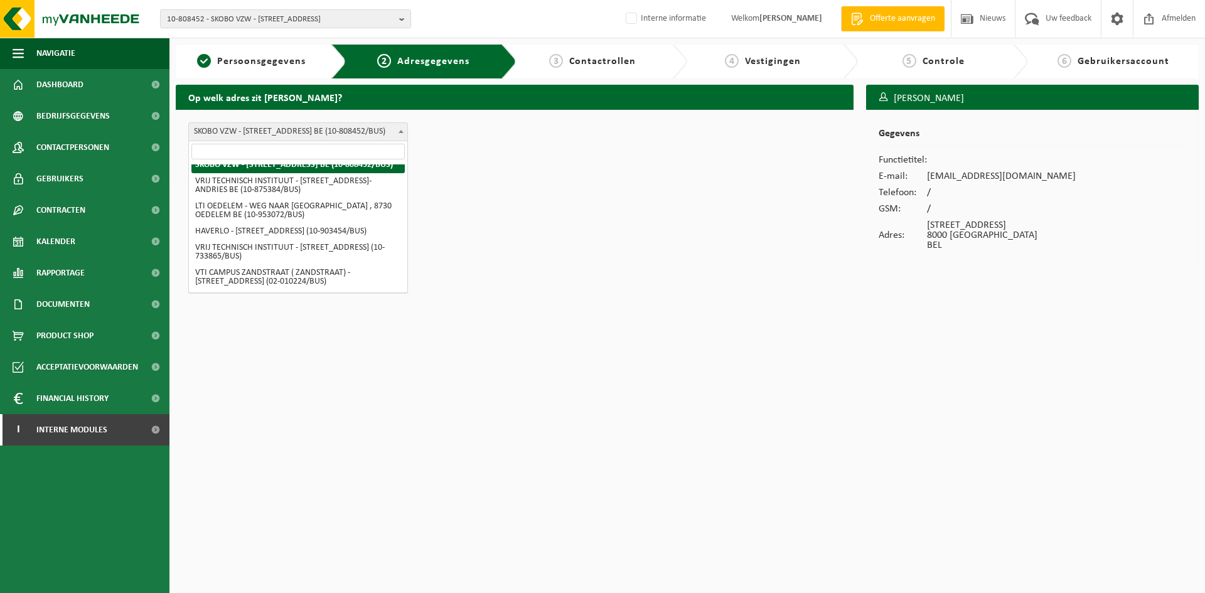
click at [477, 175] on div "SPERMALIE (OVERKOEPELEND) (10-862761/BUS) VTI [GEOGRAPHIC_DATA] ([GEOGRAPHIC_DA…" at bounding box center [515, 145] width 678 height 70
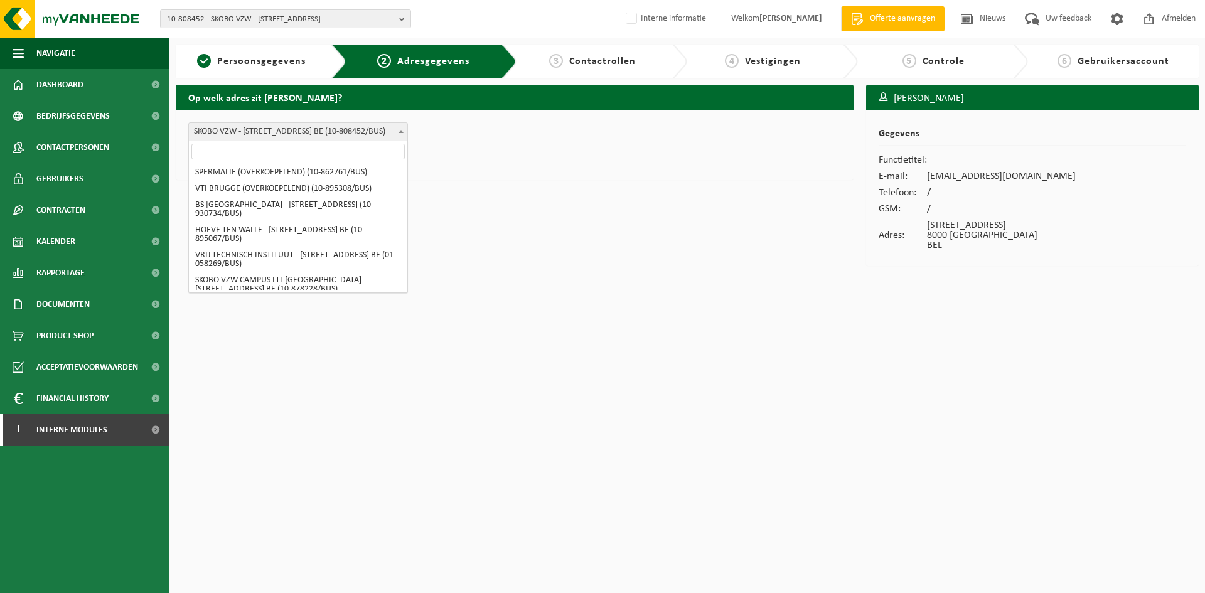
click at [353, 137] on span "SKOBO VZW - VAARTDIJKSTRAAT 3 , 8000 BRUGGE BE (10-808452/BUS)" at bounding box center [298, 132] width 218 height 18
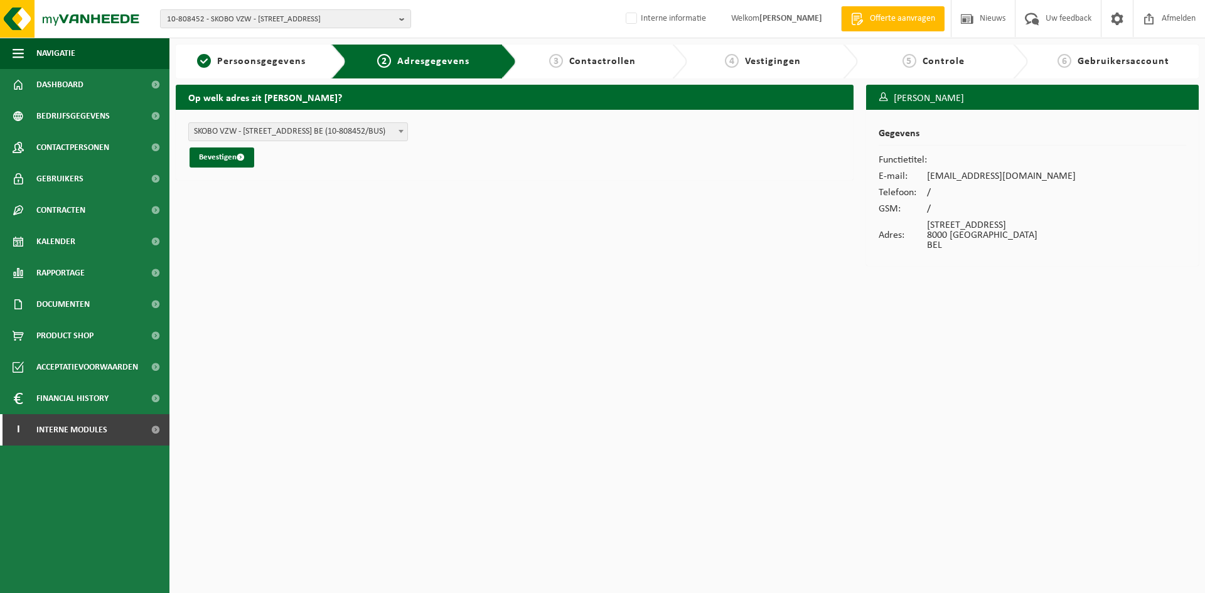
drag, startPoint x: 564, startPoint y: 147, endPoint x: 508, endPoint y: 171, distance: 60.7
click at [564, 148] on form "SPERMALIE (OVERKOEPELEND) (10-862761/BUS) VTI BRUGGE (OVERKOEPELEND) (10-895308…" at bounding box center [514, 144] width 653 height 45
click at [236, 161] on button "Bevestigen" at bounding box center [222, 157] width 65 height 20
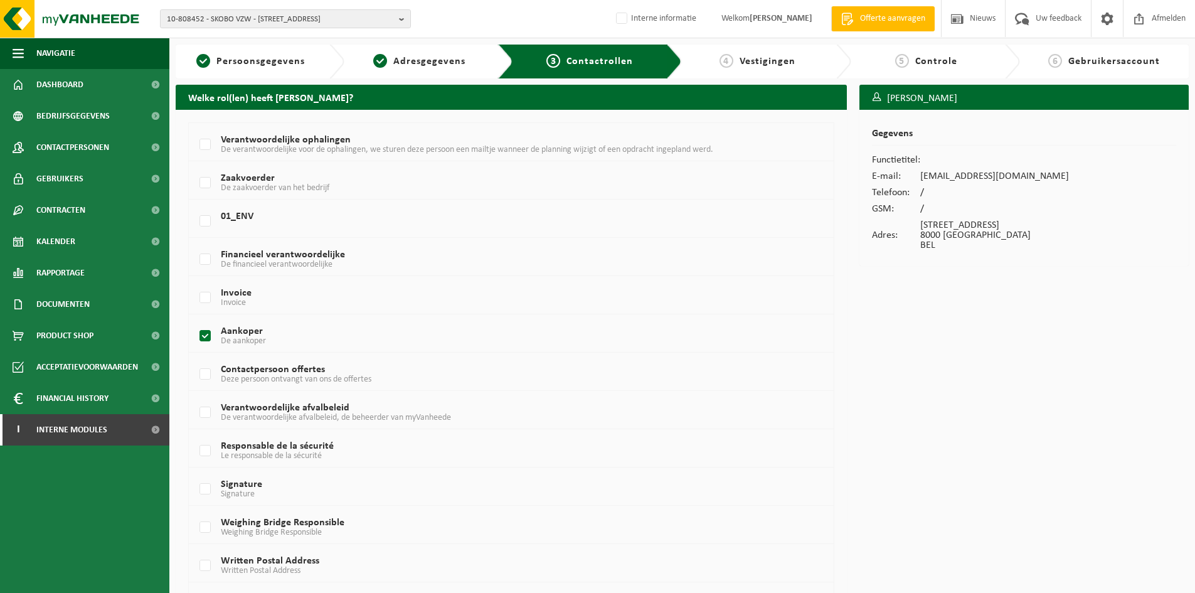
click at [239, 332] on label "Aankoper De aankoper" at bounding box center [484, 336] width 575 height 19
click at [195, 321] on input "Aankoper De aankoper" at bounding box center [195, 320] width 1 height 1
checkbox input "false"
click at [269, 146] on span "De verantwoordelijke voor de ophalingen, we sturen deze persoon een mailtje wan…" at bounding box center [467, 149] width 493 height 9
click at [195, 129] on input "Verantwoordelijke ophalingen De verantwoordelijke voor de ophalingen, we sturen…" at bounding box center [195, 129] width 1 height 1
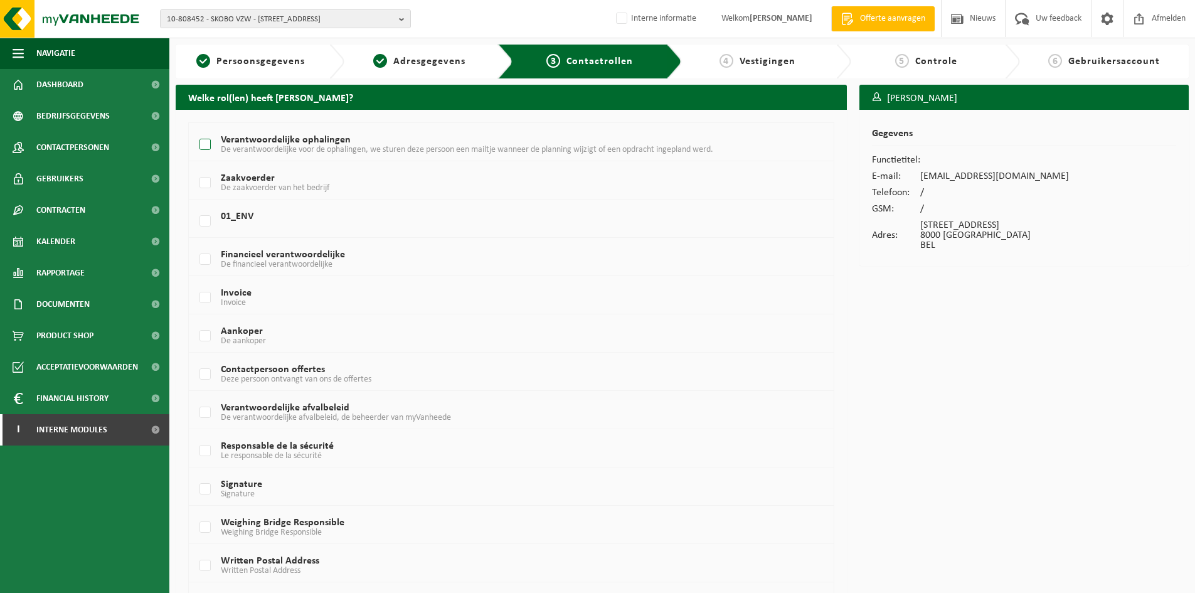
checkbox input "true"
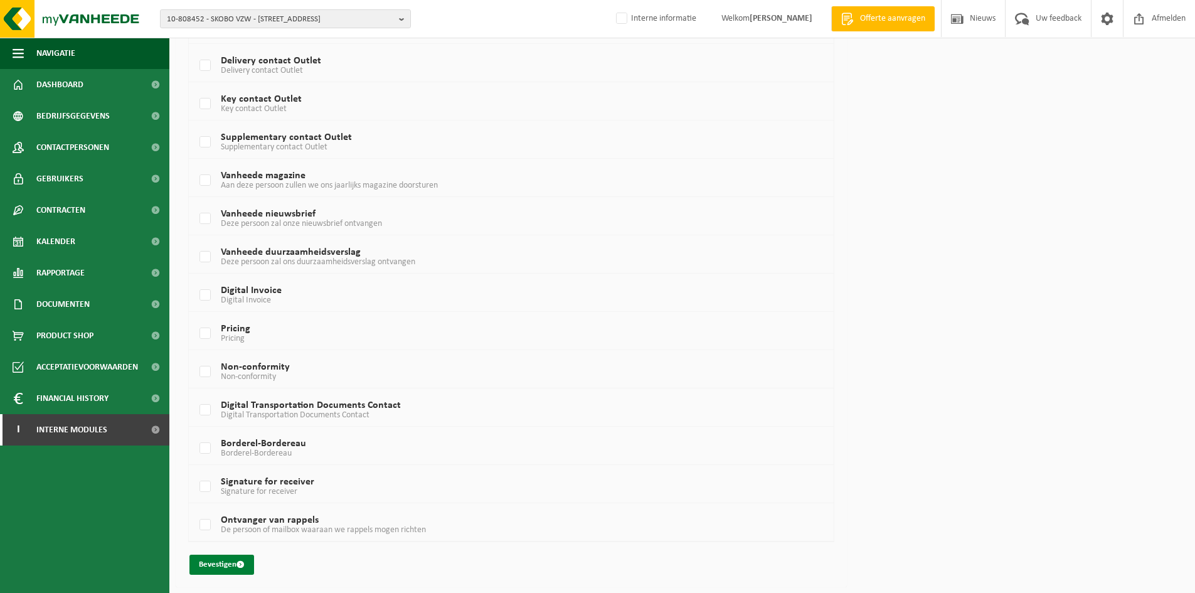
click at [229, 562] on button "Bevestigen" at bounding box center [222, 565] width 65 height 20
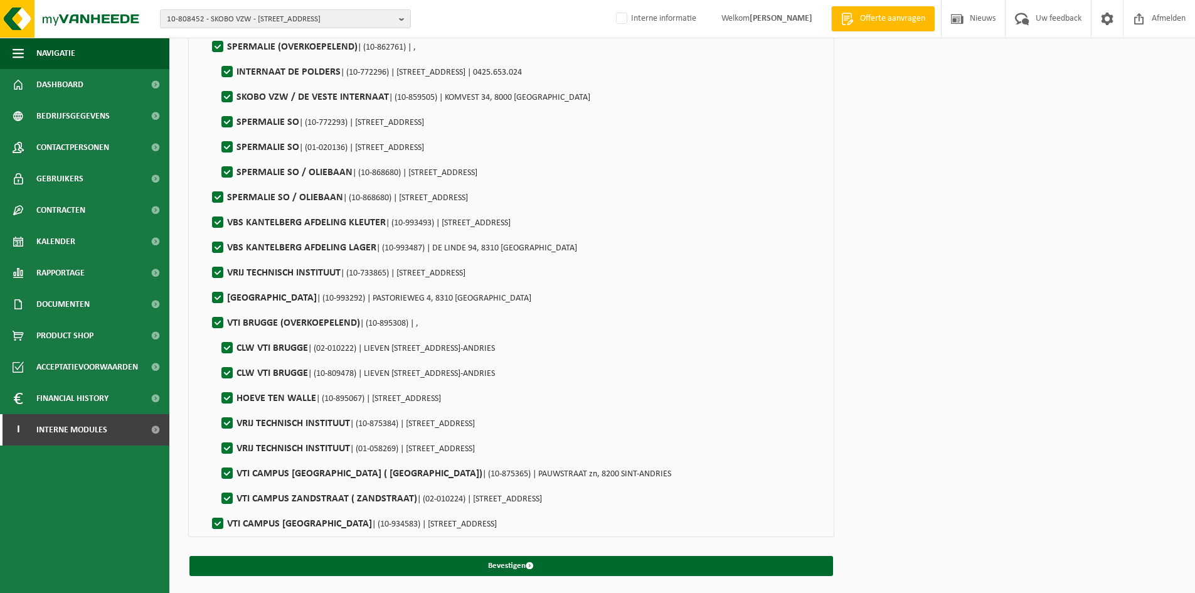
scroll to position [503, 0]
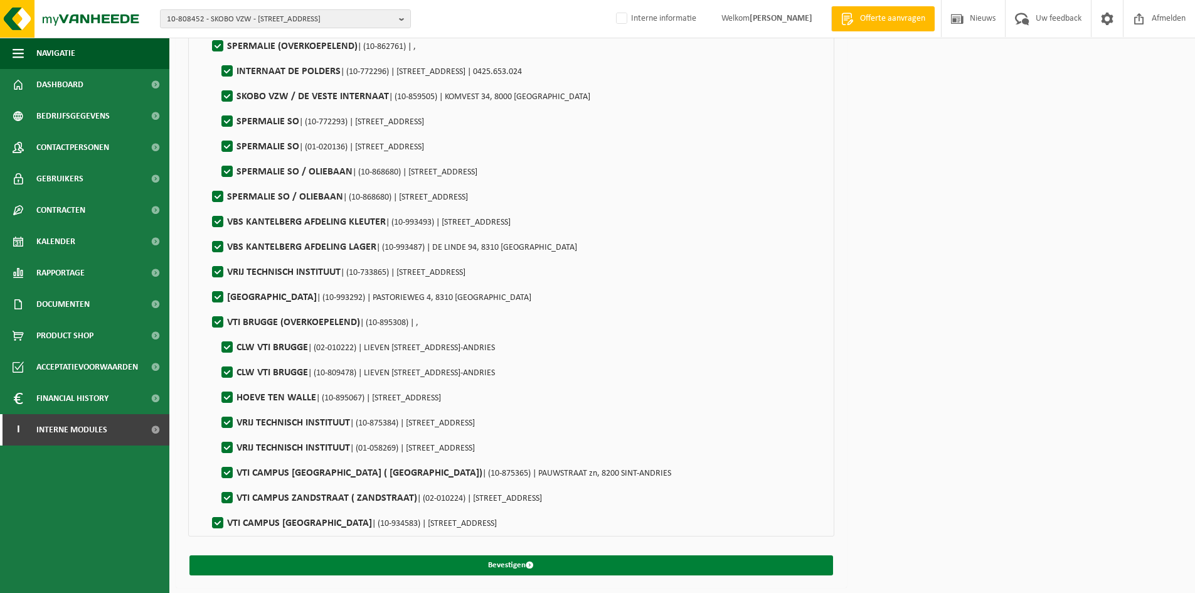
click at [552, 562] on button "Bevestigen" at bounding box center [512, 565] width 644 height 20
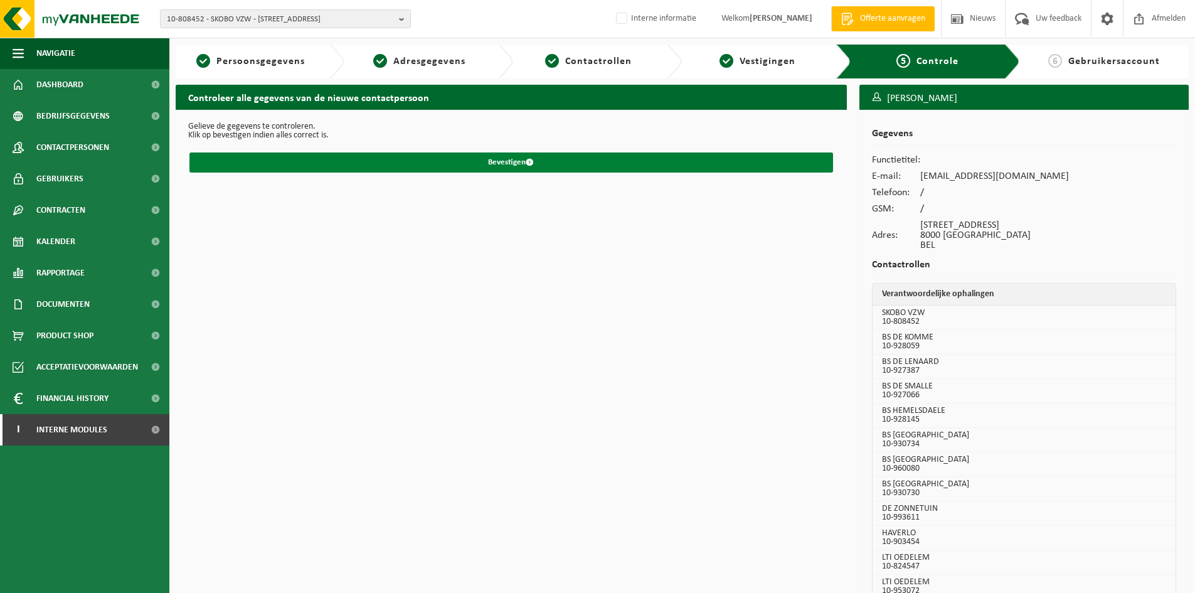
click at [513, 153] on button "Bevestigen" at bounding box center [512, 162] width 644 height 20
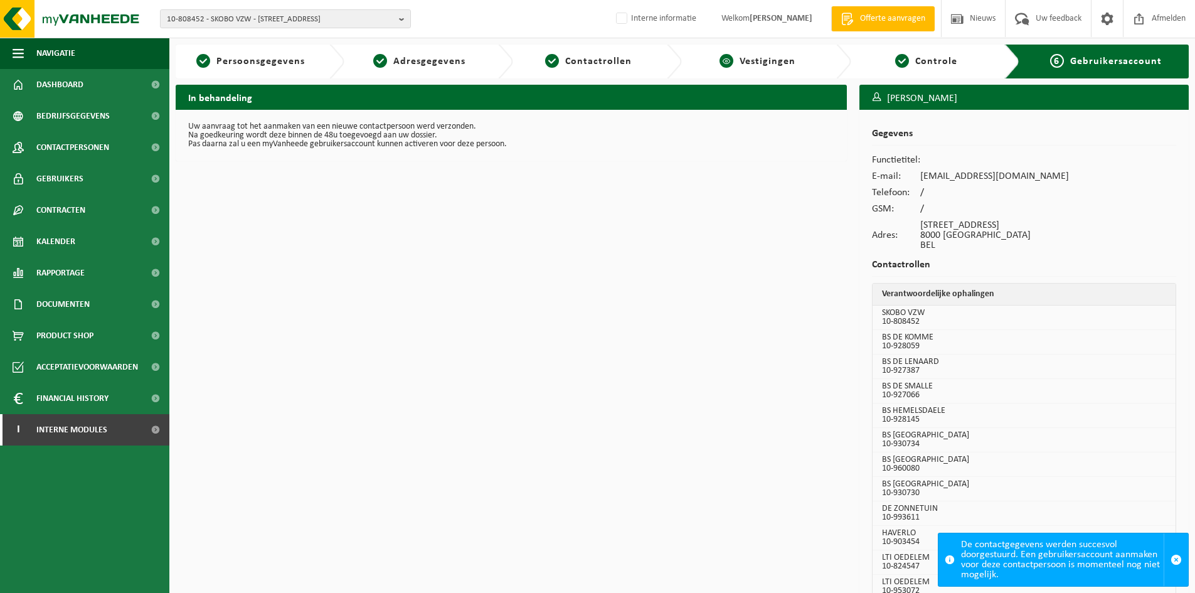
click at [761, 72] on div "4 Vestigingen" at bounding box center [766, 62] width 169 height 34
click at [771, 65] on span "Vestigingen" at bounding box center [768, 61] width 56 height 10
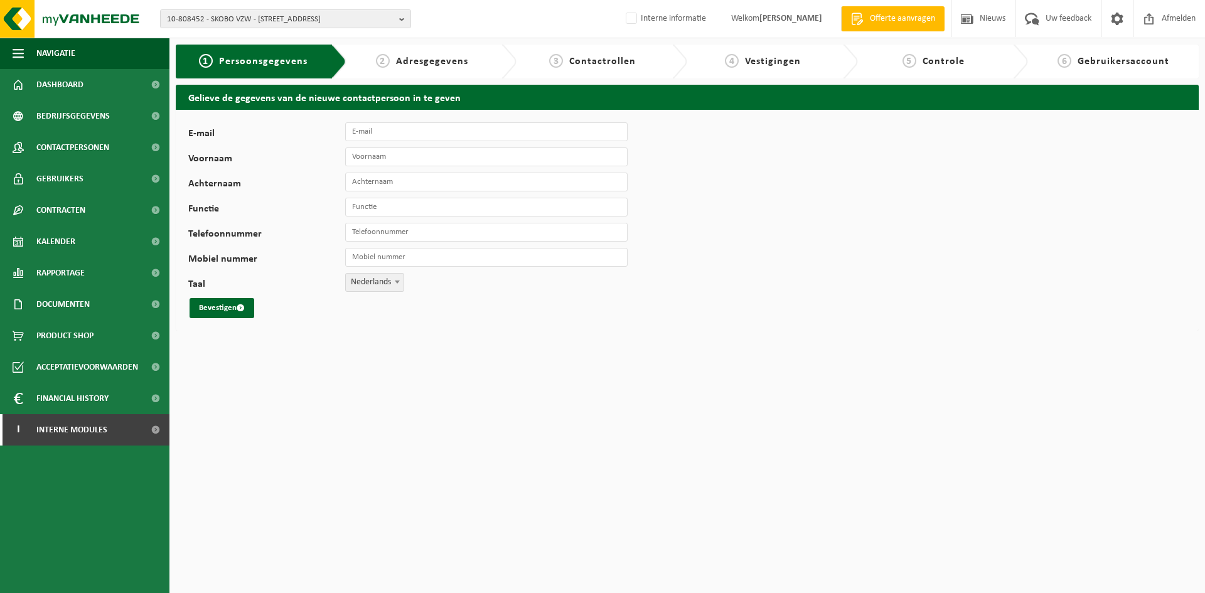
click at [525, 484] on html "10-808452 - SKOBO VZW - 8000 [STREET_ADDRESS] 10-966099 - B.O. TER LEIE - 9800 …" at bounding box center [602, 296] width 1205 height 593
click at [193, 15] on span "10-808452 - SKOBO VZW - 8000 BRUGGE, VAARTDIJKSTRAAT 3" at bounding box center [280, 19] width 227 height 19
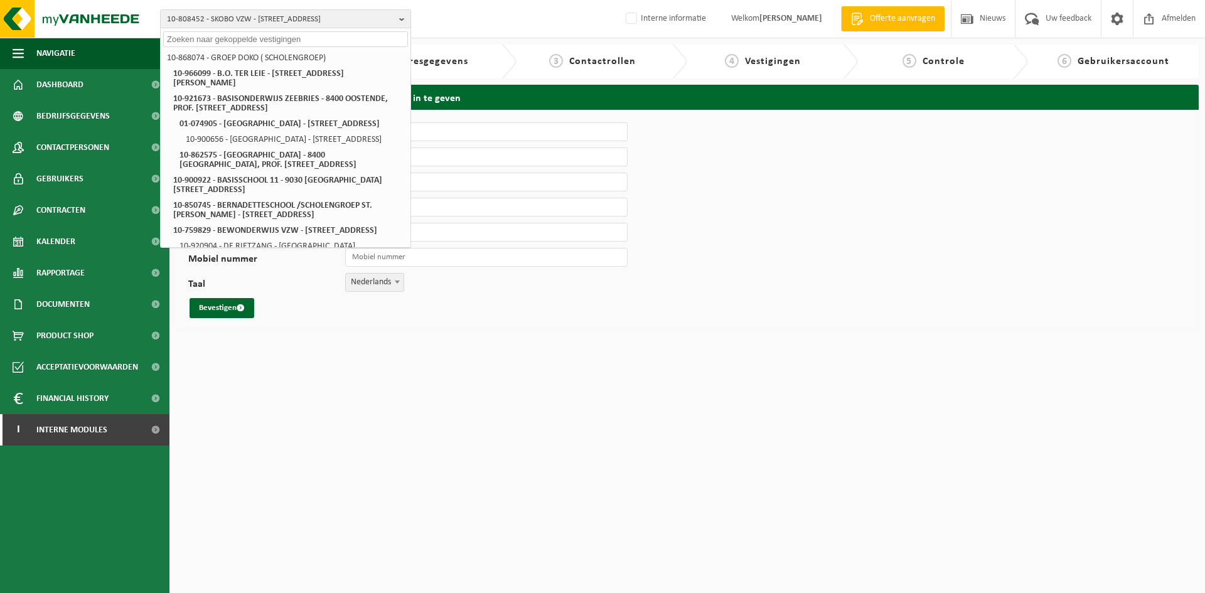
paste input "10-797162"
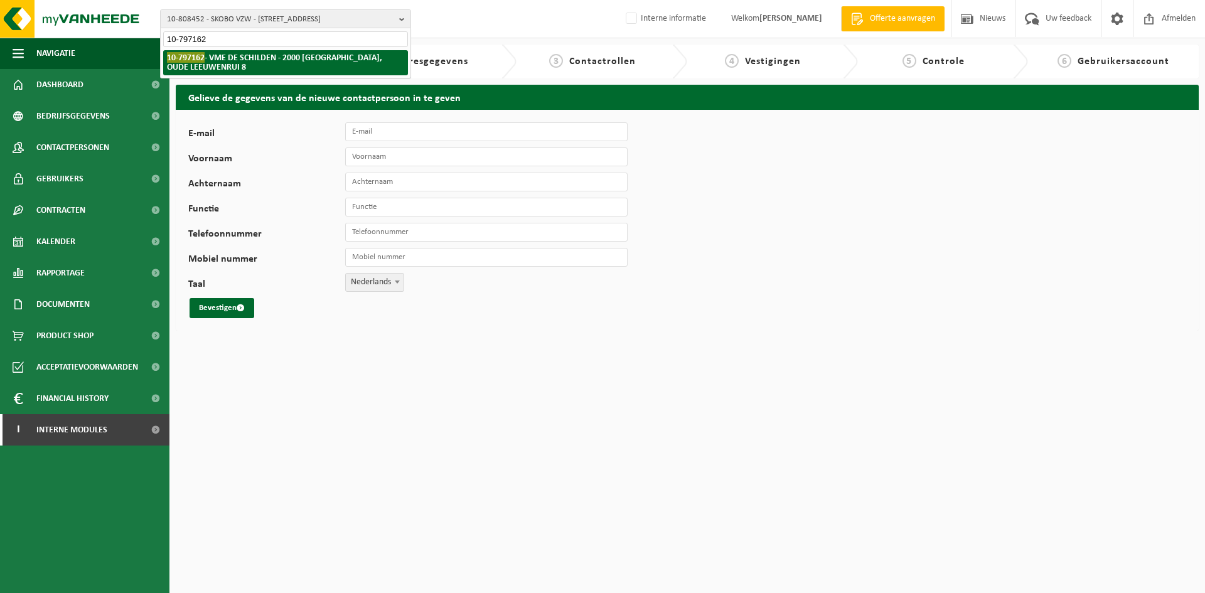
type input "10-797162"
click at [242, 65] on li "10-797162 - VME DE SCHILDEN - 2000 ANTWERPEN, OUDE LEEUWENRUI 8" at bounding box center [285, 62] width 245 height 25
